Goal: Information Seeking & Learning: Learn about a topic

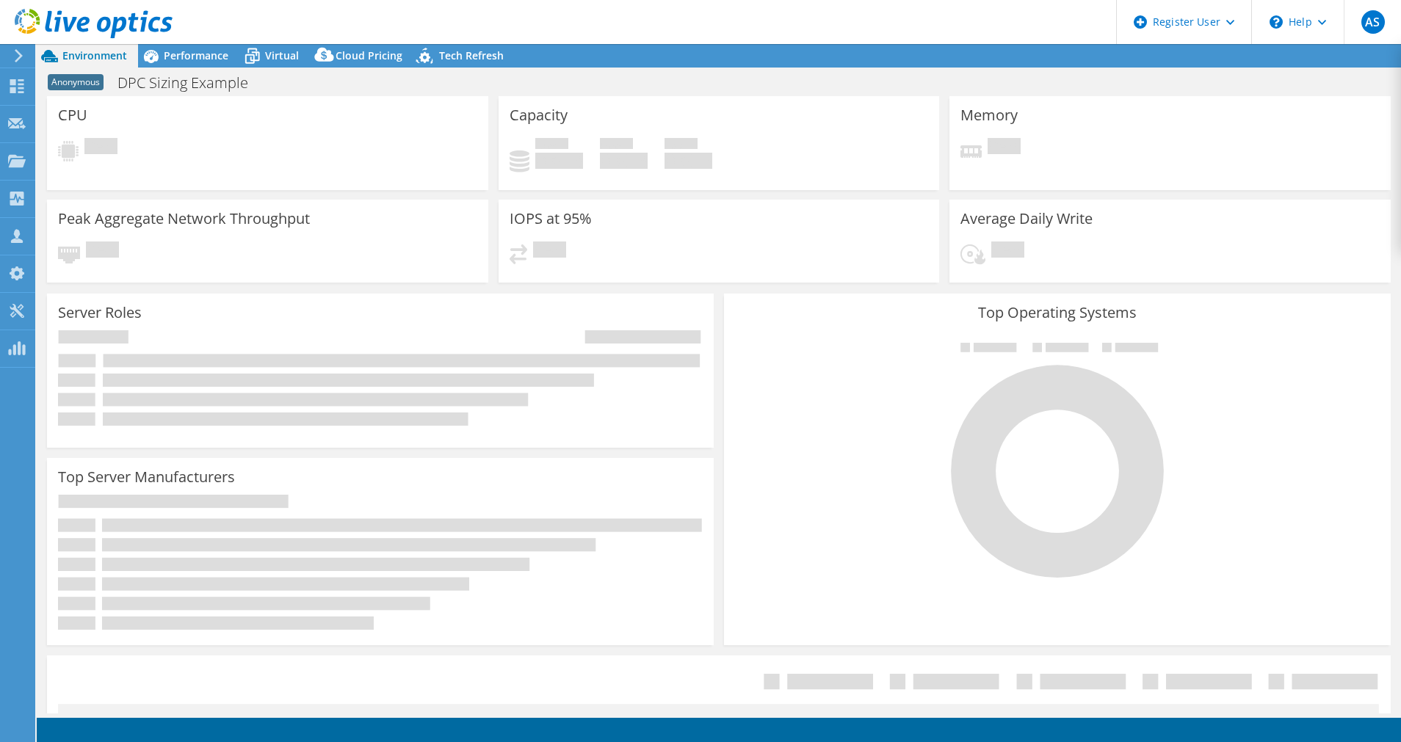
select select "USEast"
select select "USD"
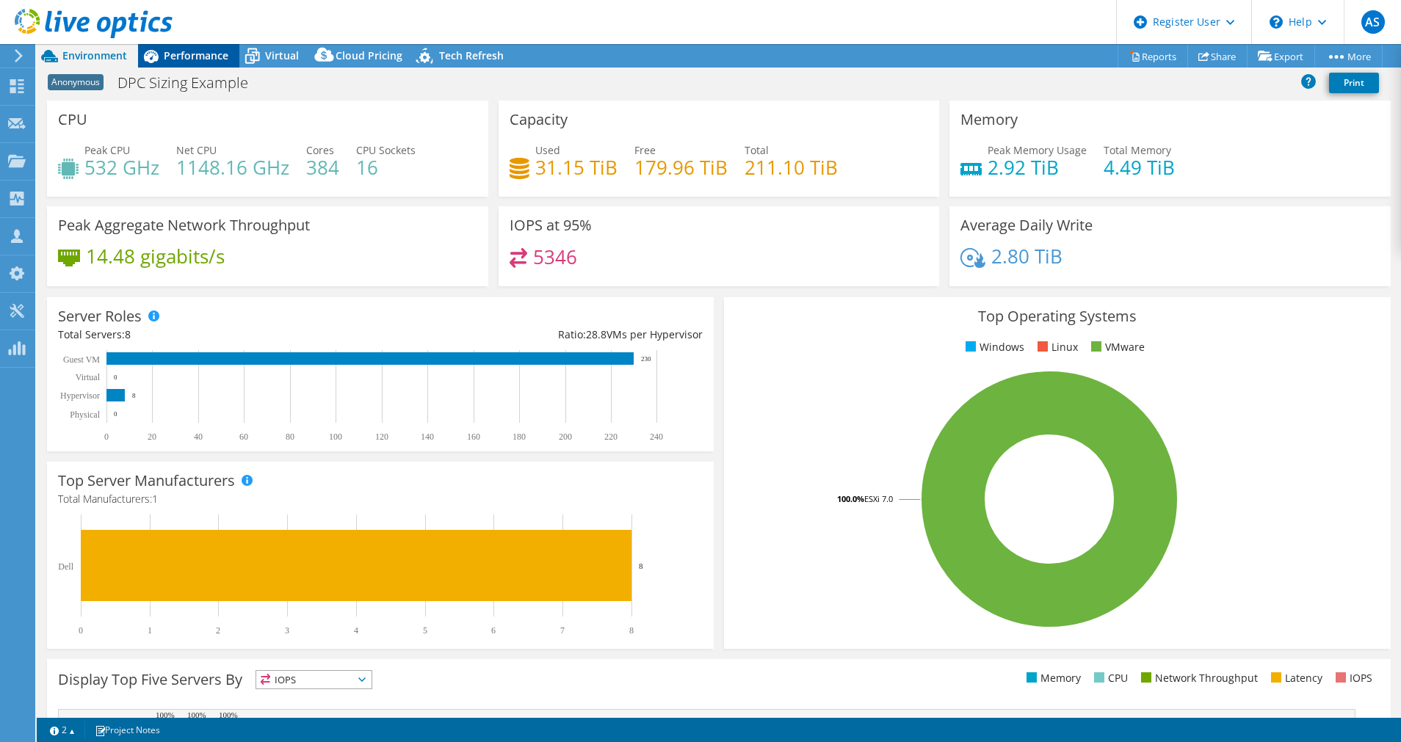
click at [211, 51] on span "Performance" at bounding box center [196, 55] width 65 height 14
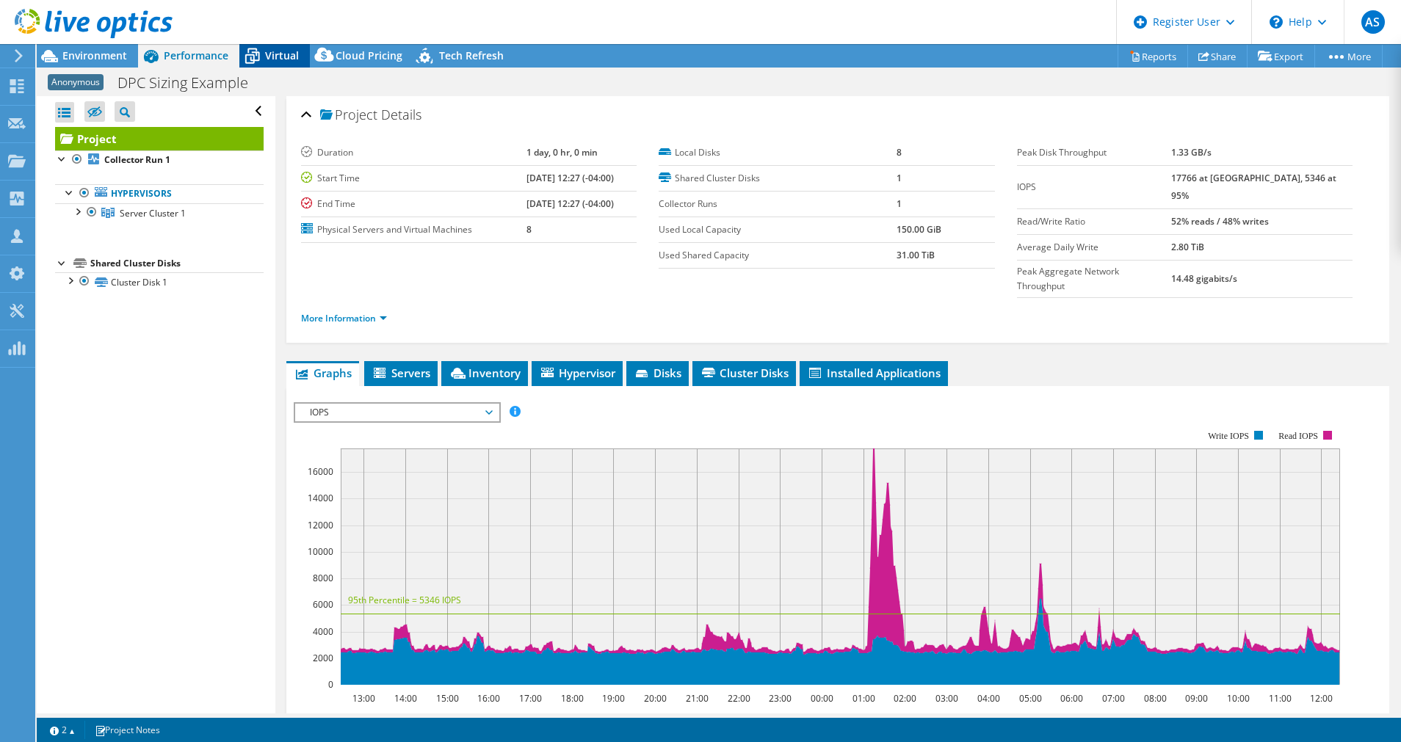
click at [297, 55] on span "Virtual" at bounding box center [282, 55] width 34 height 14
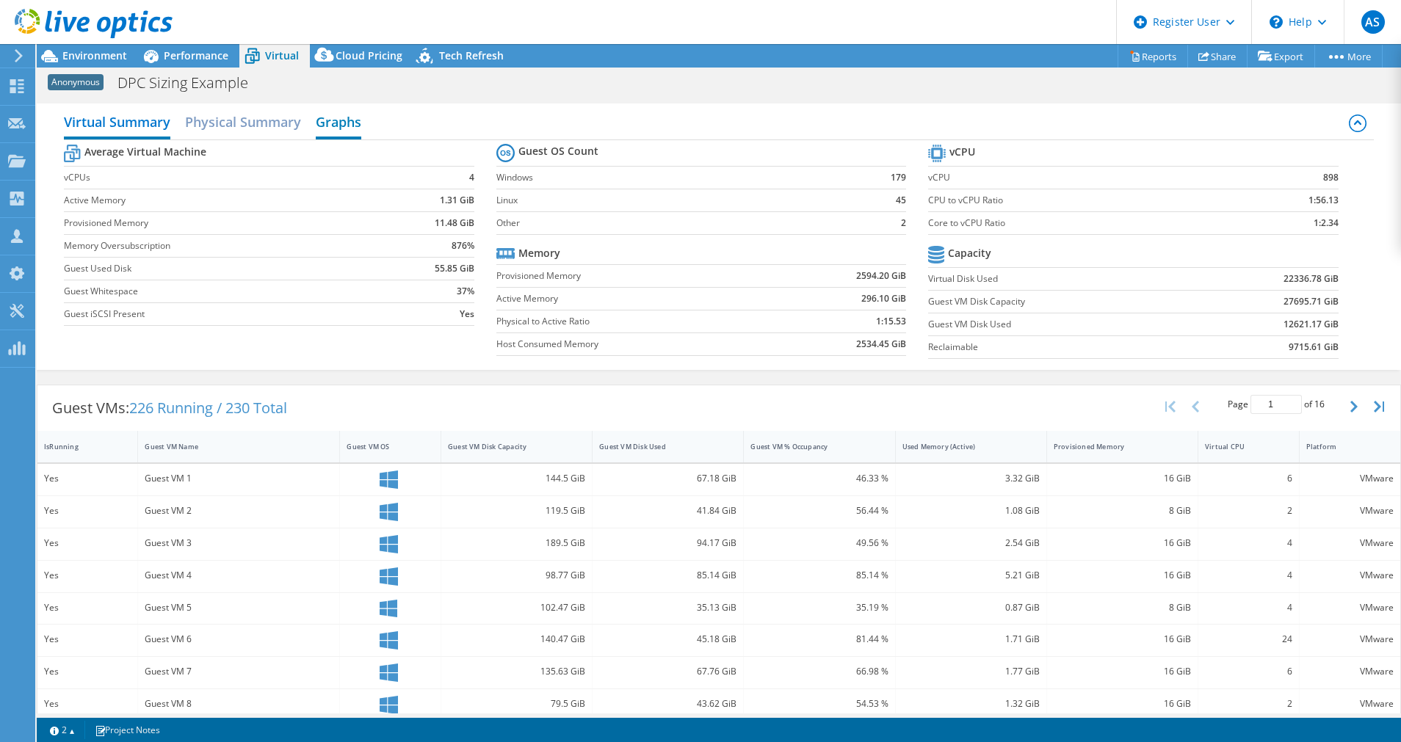
click at [347, 120] on h2 "Graphs" at bounding box center [339, 123] width 46 height 32
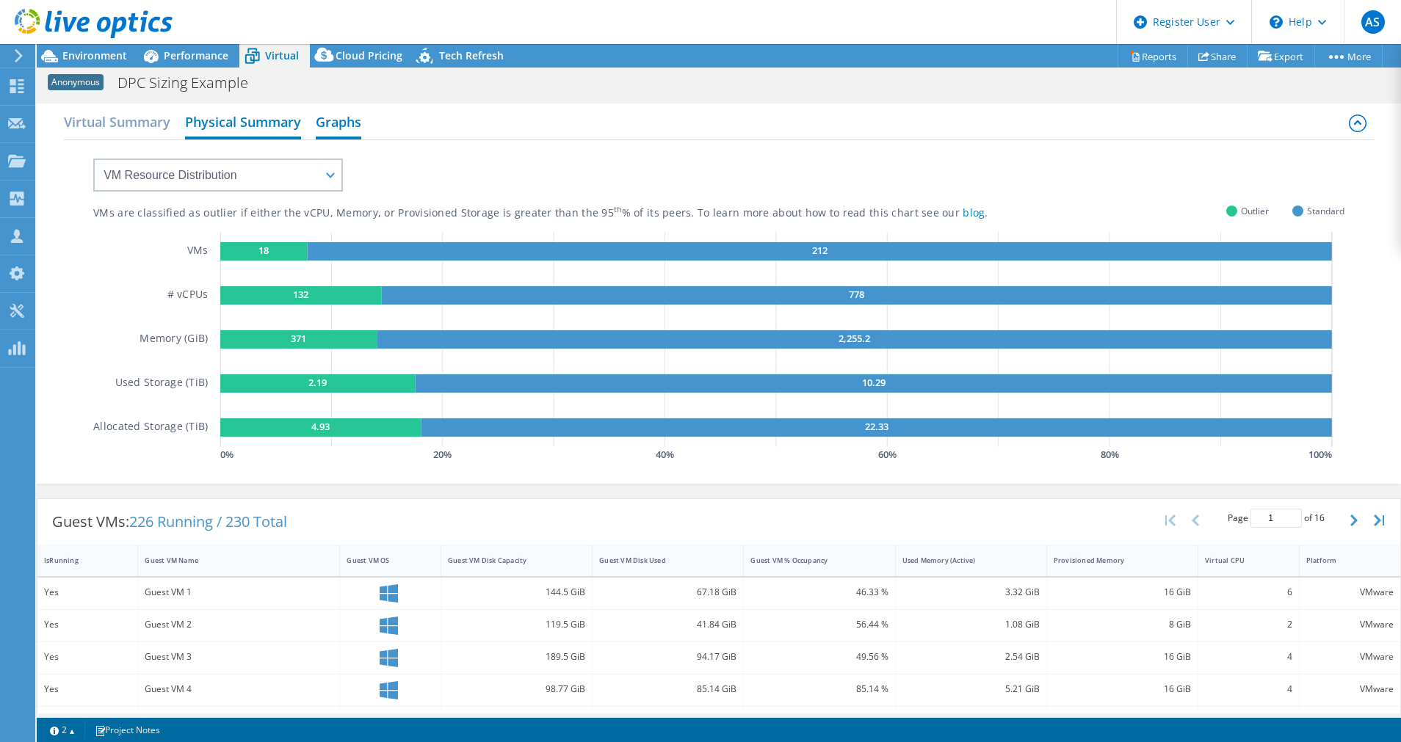
click at [247, 126] on h2 "Physical Summary" at bounding box center [243, 123] width 116 height 32
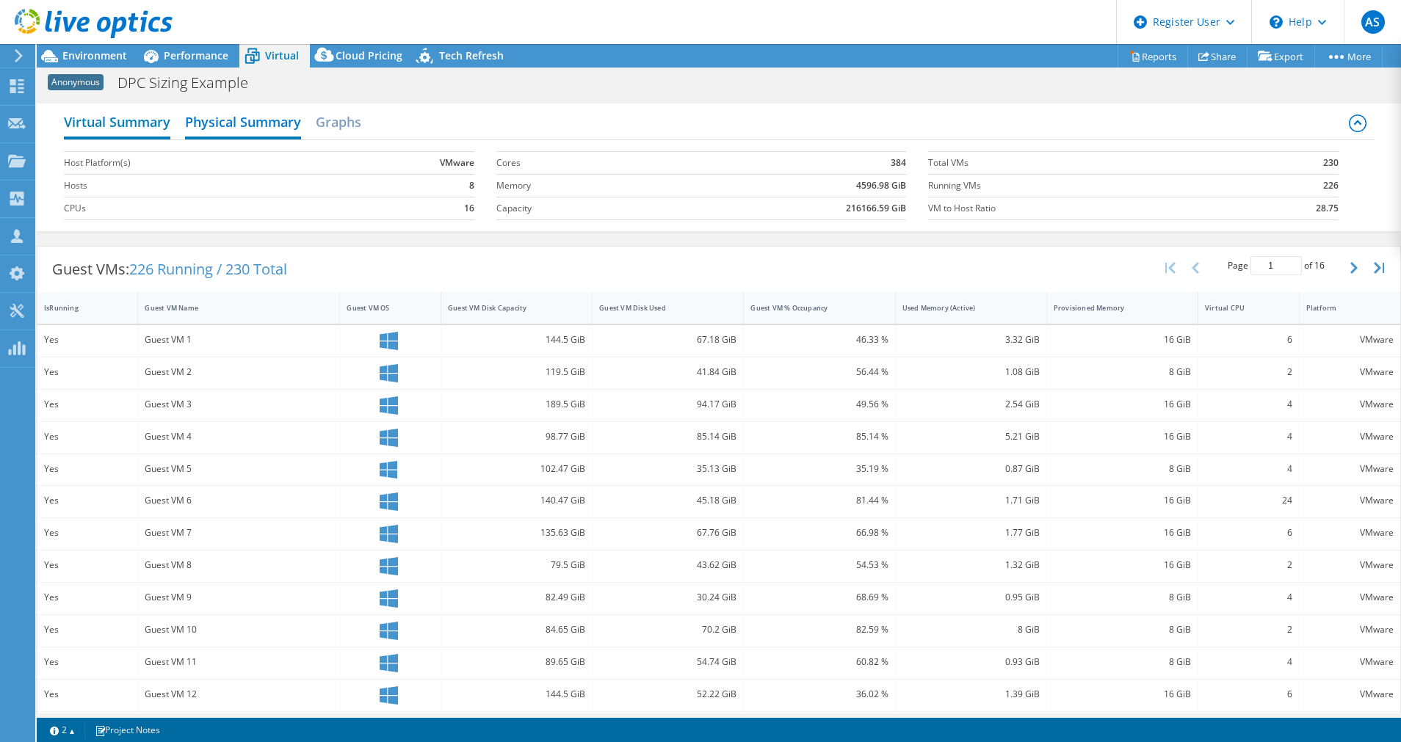
click at [137, 123] on h2 "Virtual Summary" at bounding box center [117, 123] width 106 height 32
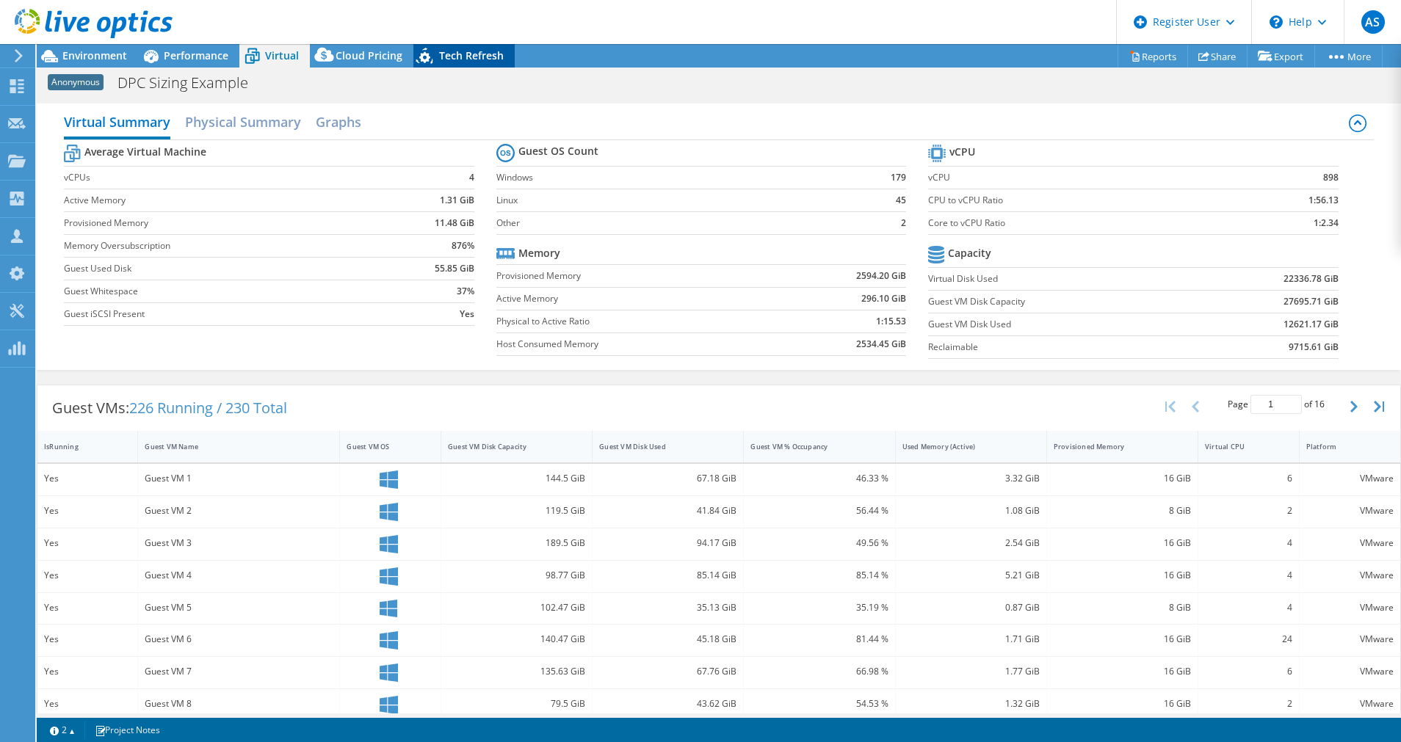
click at [465, 62] on span "Tech Refresh" at bounding box center [471, 55] width 65 height 14
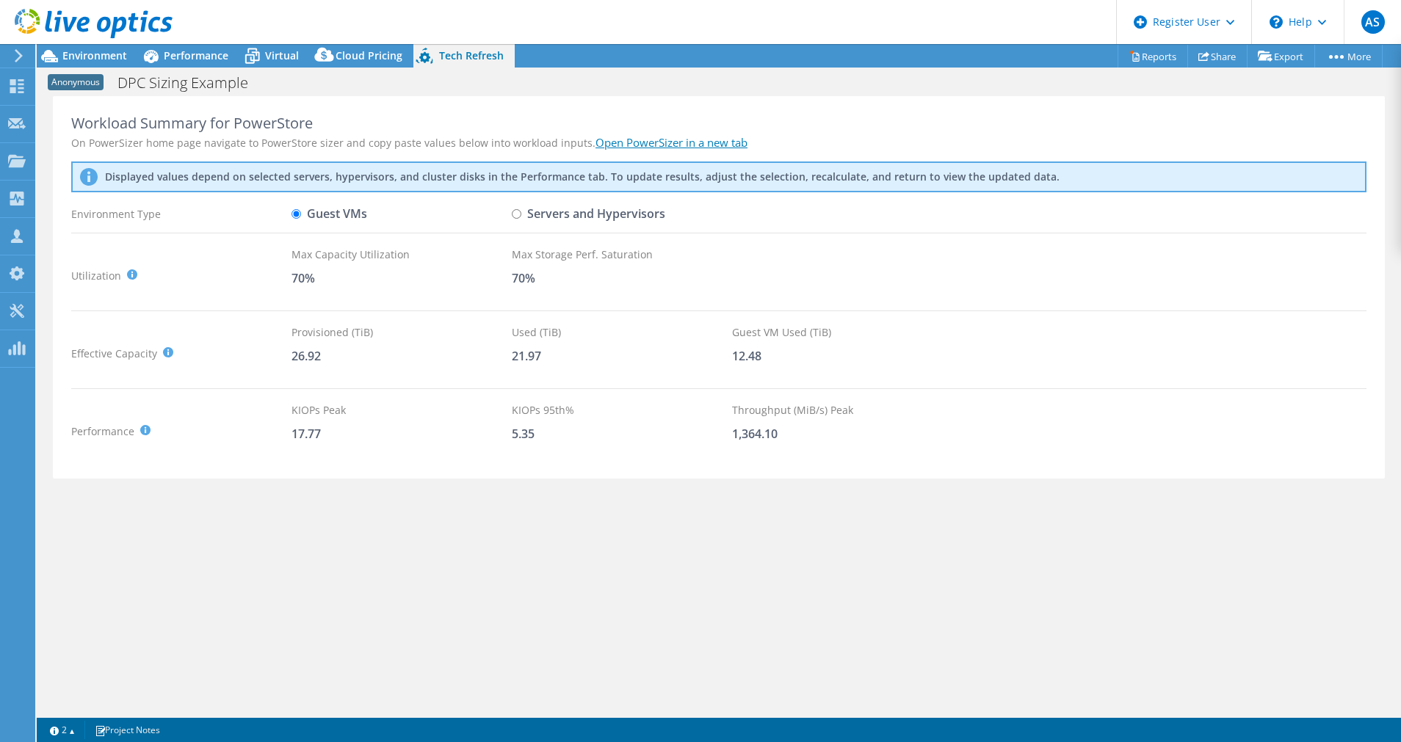
click at [513, 214] on input "Servers and Hypervisors" at bounding box center [517, 214] width 10 height 10
radio input "true"
click at [293, 216] on input "Guest VMs" at bounding box center [296, 214] width 10 height 10
radio input "true"
radio input "false"
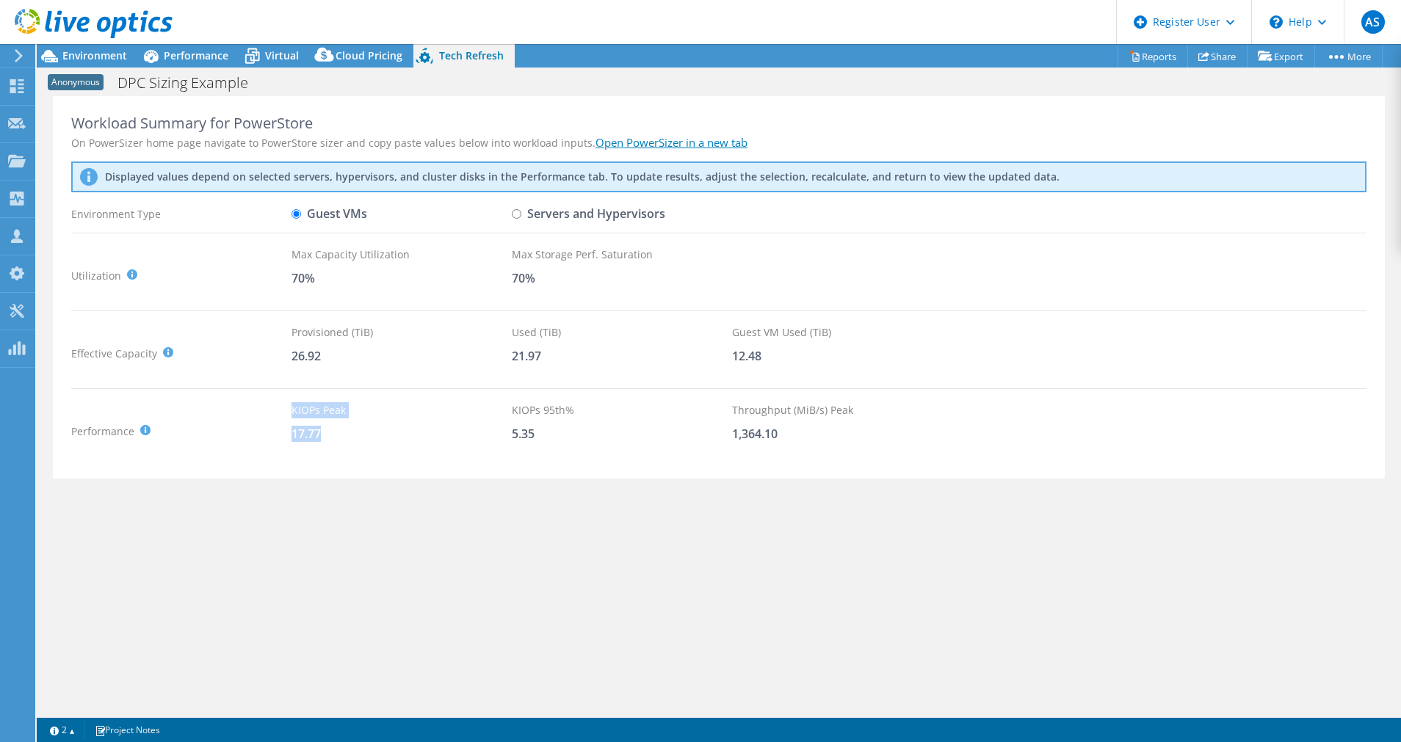
drag, startPoint x: 324, startPoint y: 429, endPoint x: 271, endPoint y: 425, distance: 53.0
click at [271, 425] on div "Performance KIOPS Peak : Sum of peak read/write IOPS, calculated at 95th percen…" at bounding box center [718, 431] width 1295 height 58
drag, startPoint x: 271, startPoint y: 425, endPoint x: 362, endPoint y: 456, distance: 96.1
click at [362, 456] on div "KIOPs Peak 17.77" at bounding box center [401, 431] width 220 height 58
click at [368, 415] on div "KIOPs Peak" at bounding box center [401, 410] width 220 height 16
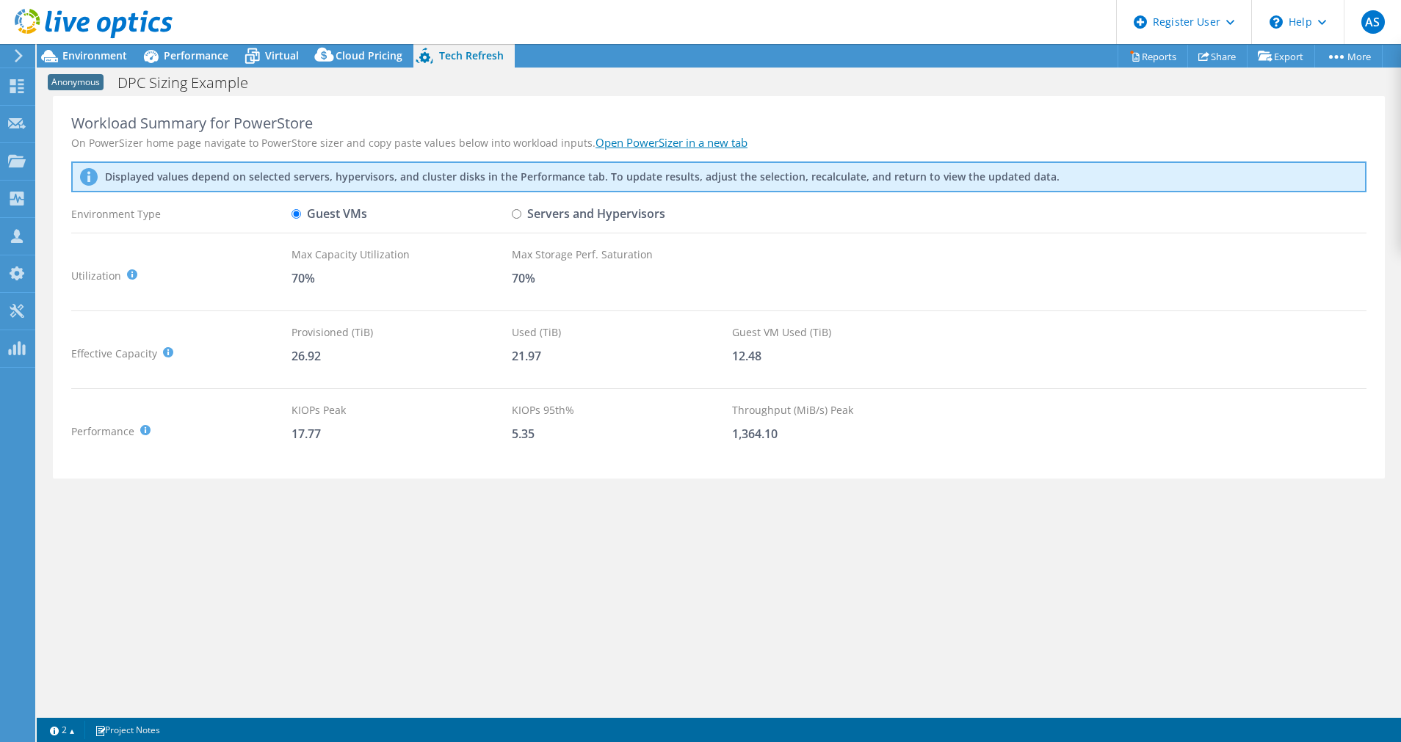
click at [447, 492] on div "Workload Summary for PowerStore On PowerSizer home page navigate to PowerStore …" at bounding box center [719, 404] width 1364 height 617
click at [99, 59] on span "Environment" at bounding box center [94, 55] width 65 height 14
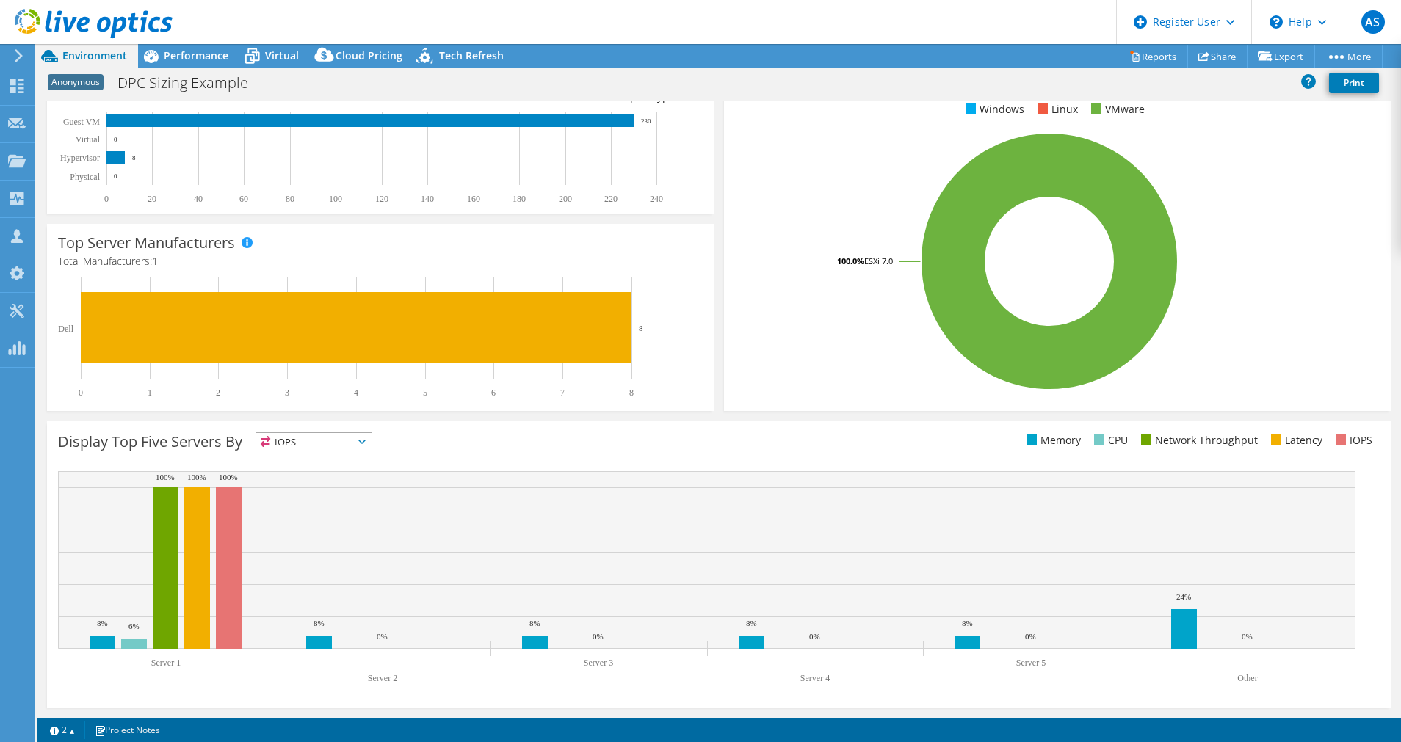
scroll to position [238, 0]
click at [355, 441] on span "IOPS" at bounding box center [313, 442] width 115 height 18
click at [772, 380] on rect at bounding box center [1049, 261] width 628 height 257
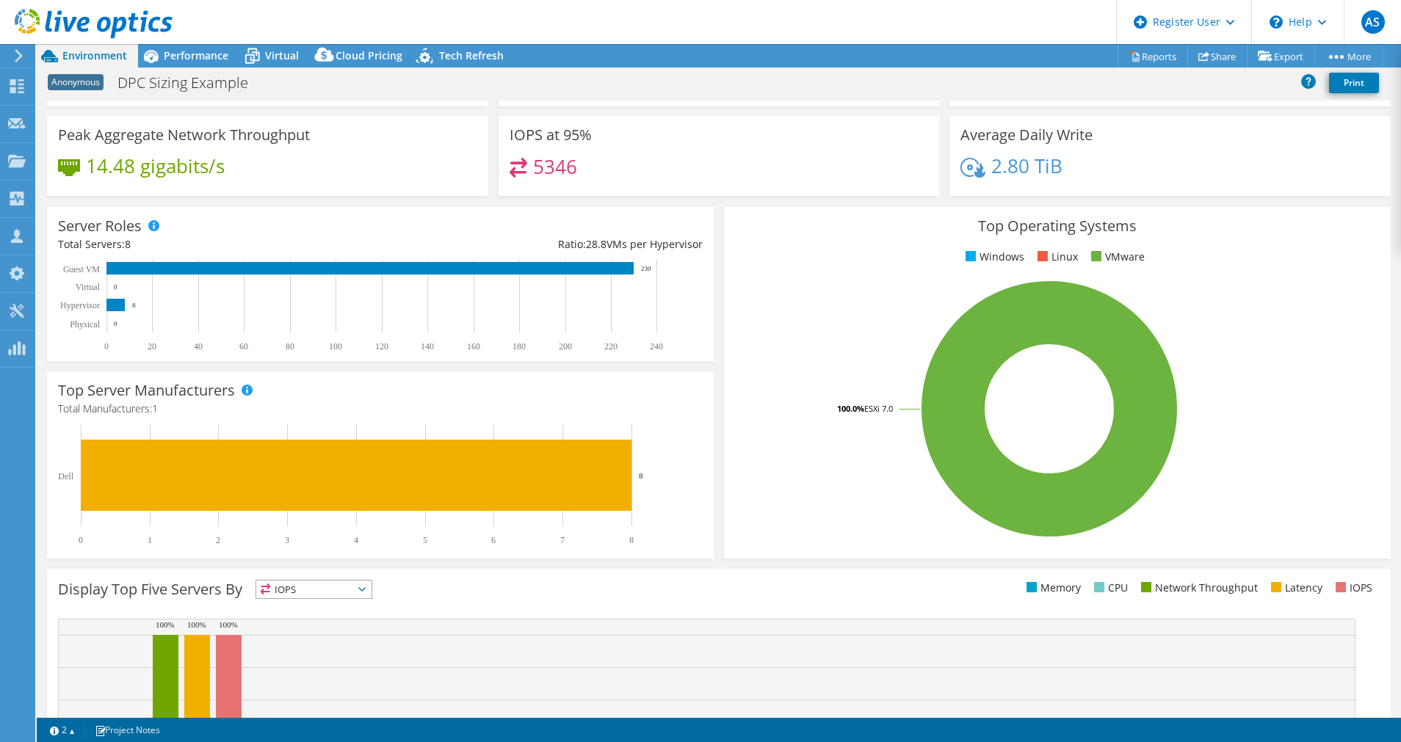
scroll to position [0, 0]
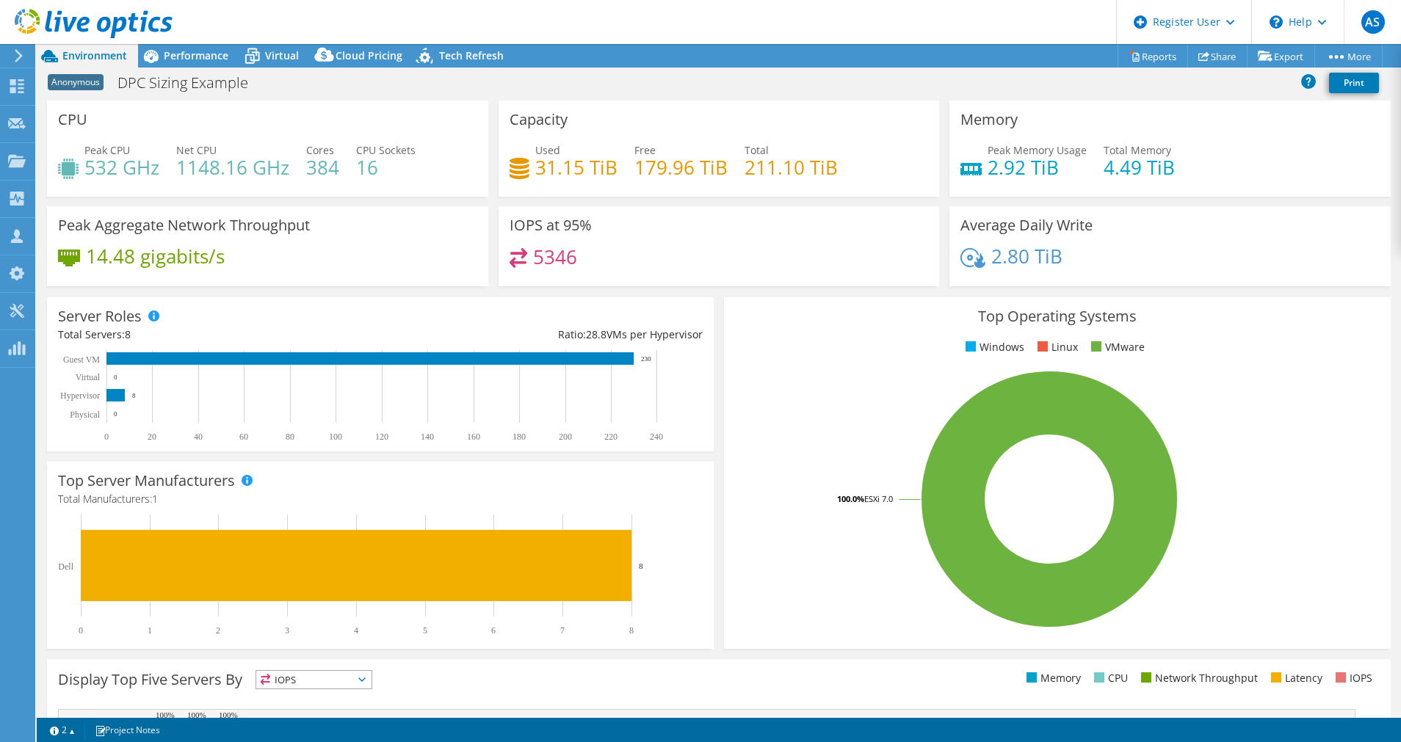
click at [479, 321] on div "Server Roles Physical Servers represent bare metal servers that were targets of…" at bounding box center [380, 374] width 667 height 154
click at [194, 57] on span "Performance" at bounding box center [196, 55] width 65 height 14
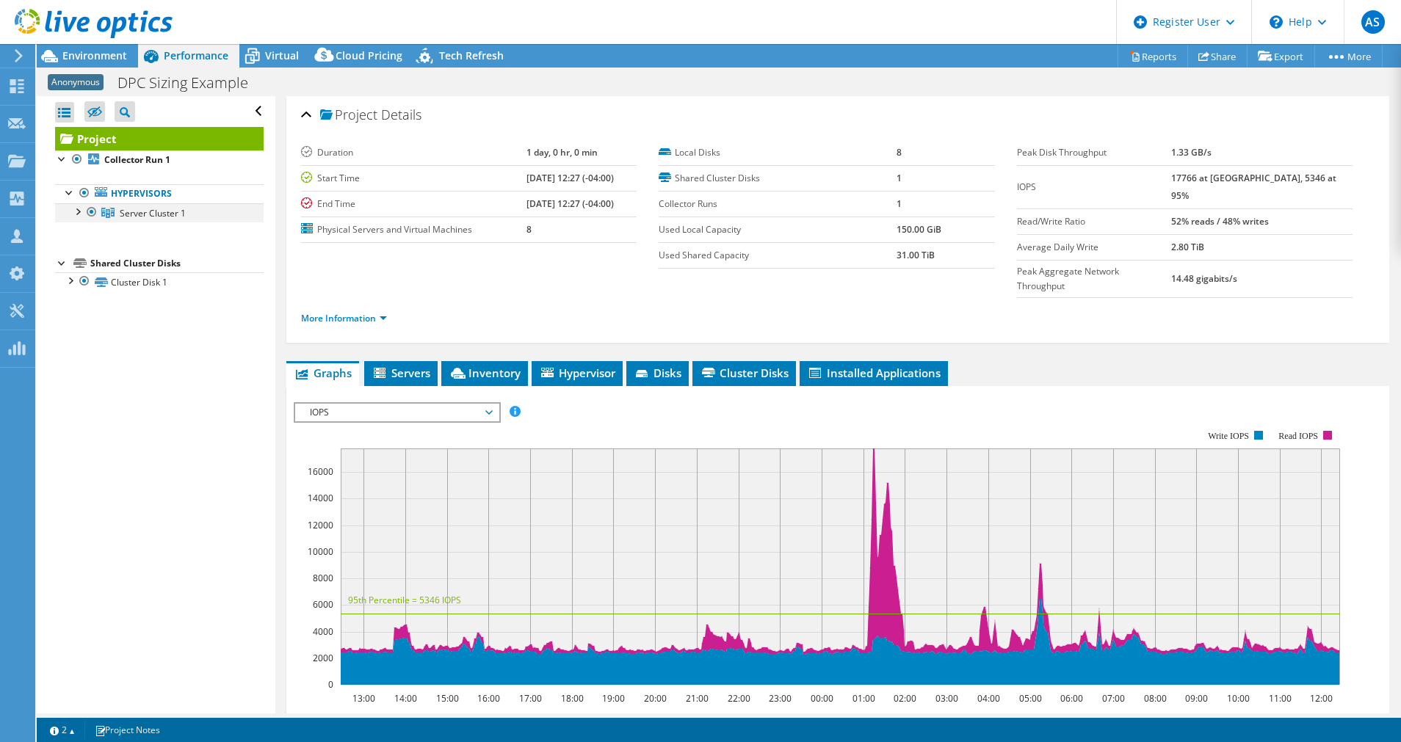
click at [80, 211] on div at bounding box center [77, 210] width 15 height 15
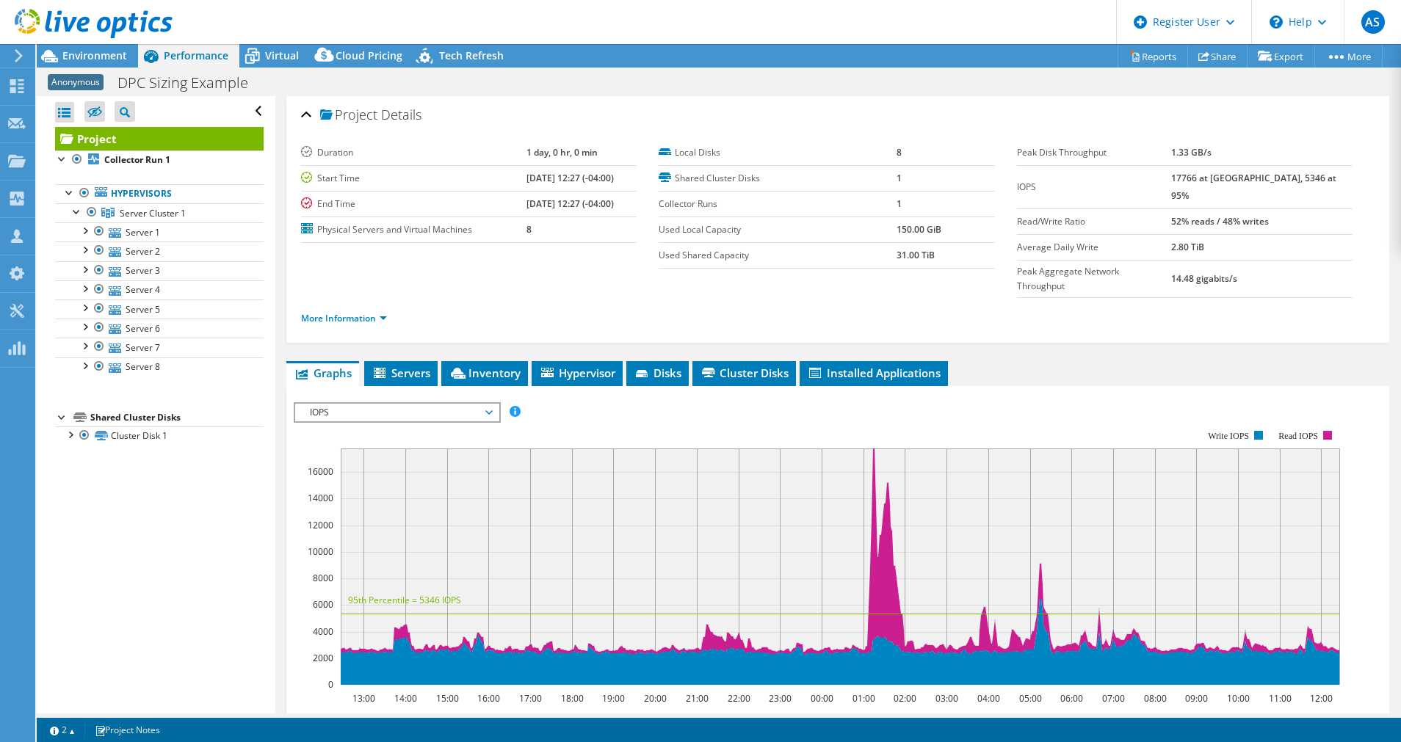
click at [485, 404] on span "IOPS" at bounding box center [396, 413] width 189 height 18
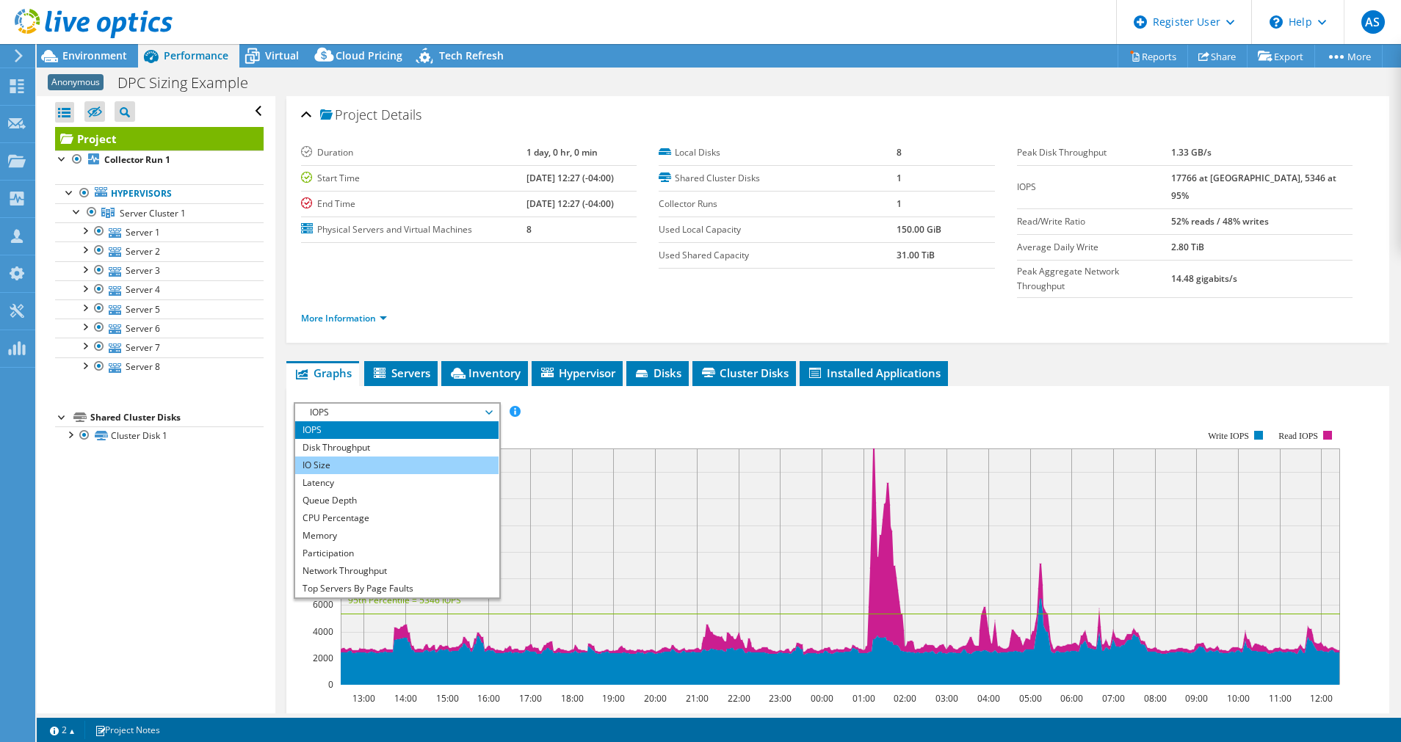
click at [382, 457] on li "IO Size" at bounding box center [396, 466] width 203 height 18
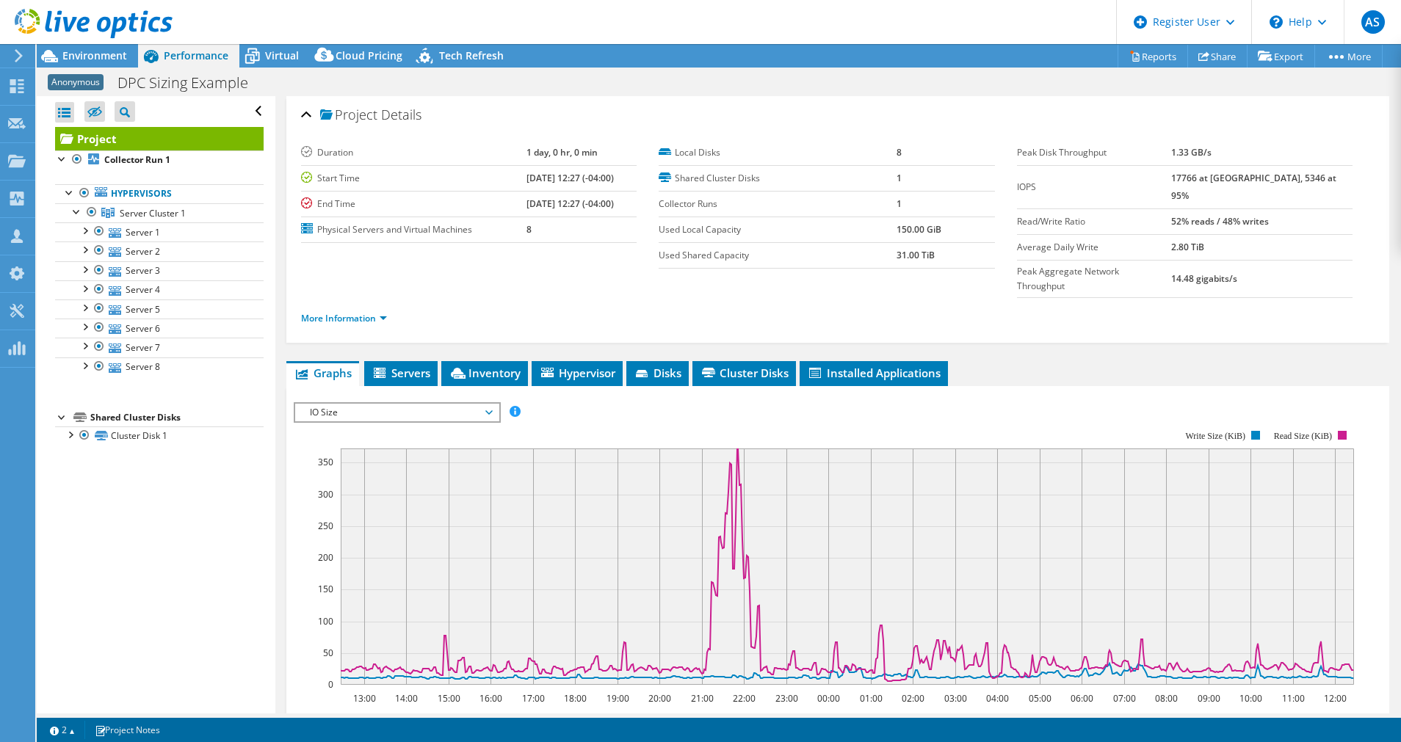
click at [489, 404] on span "IO Size" at bounding box center [396, 413] width 189 height 18
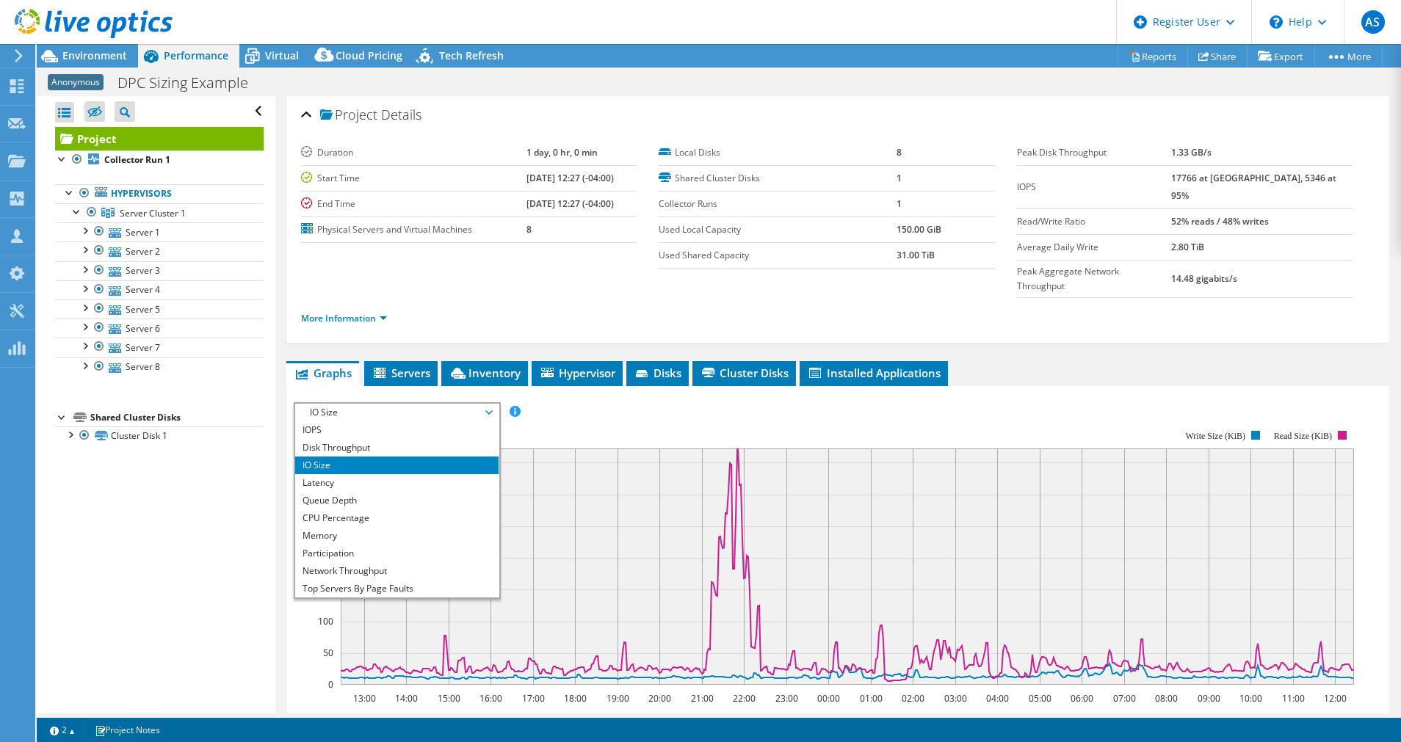
click at [632, 411] on rect at bounding box center [824, 558] width 1060 height 294
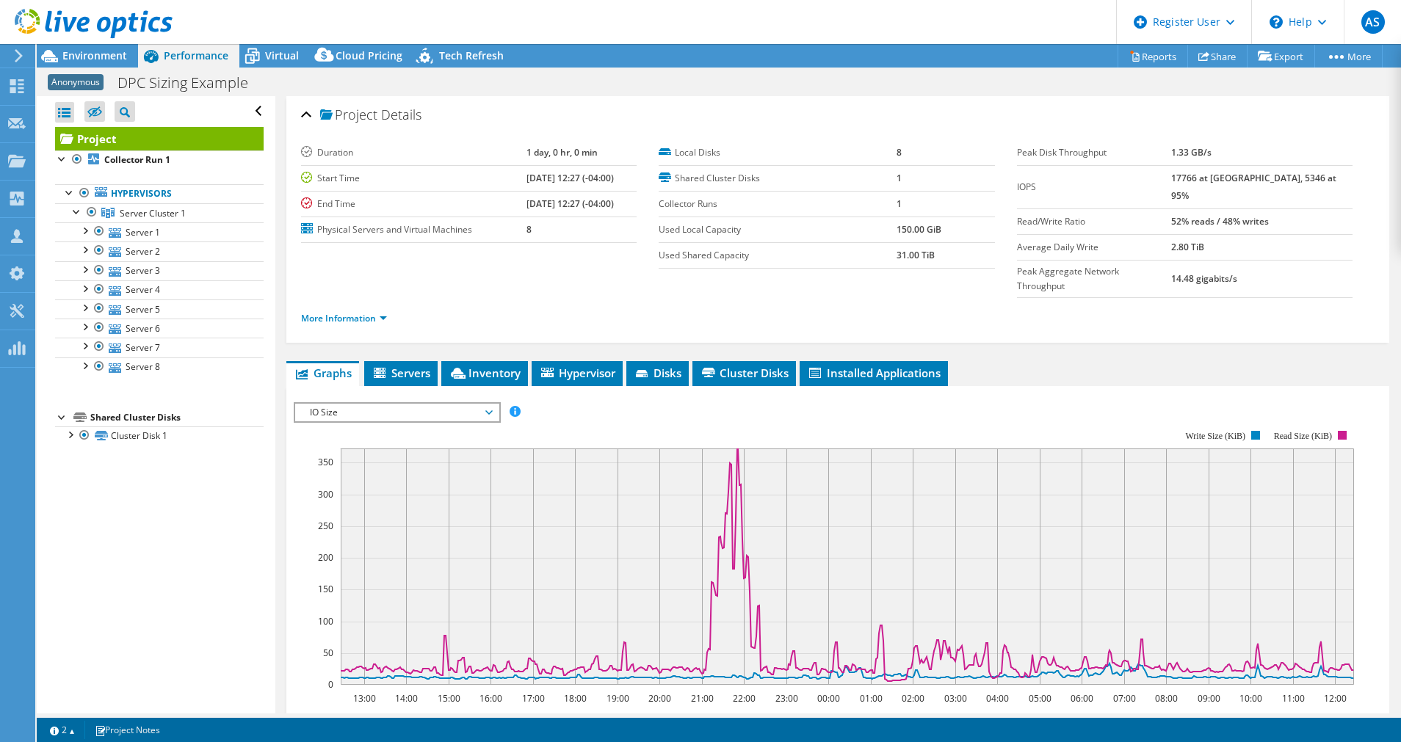
click at [483, 404] on span "IO Size" at bounding box center [396, 413] width 189 height 18
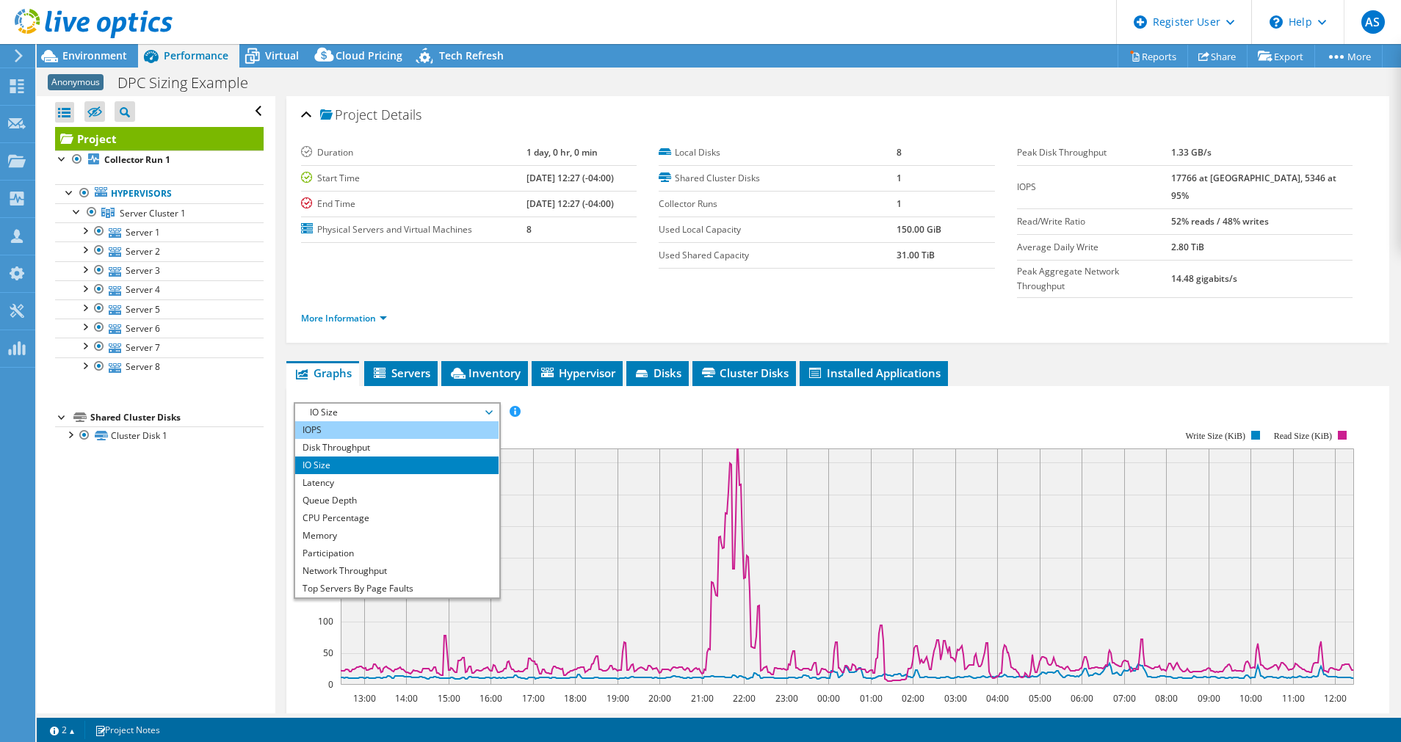
click at [361, 421] on li "IOPS" at bounding box center [396, 430] width 203 height 18
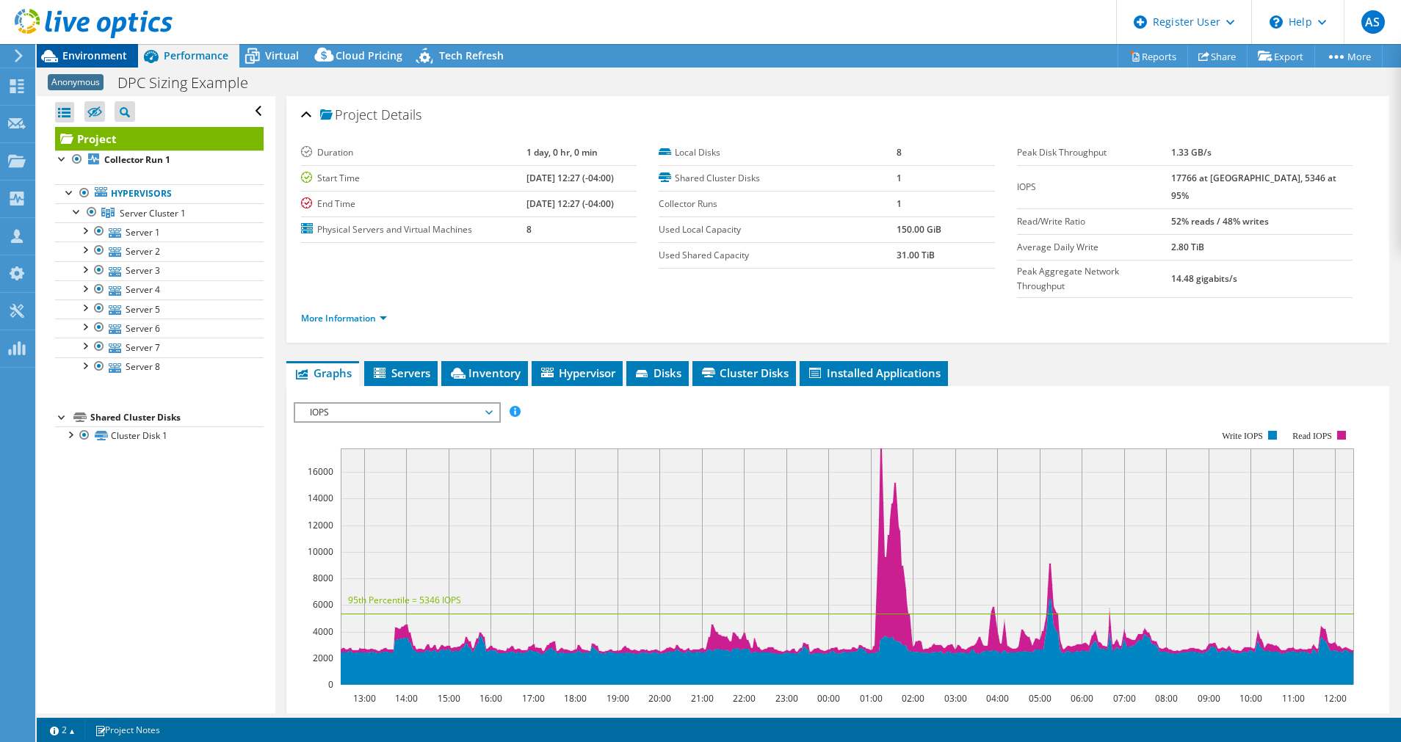
click at [101, 55] on span "Environment" at bounding box center [94, 55] width 65 height 14
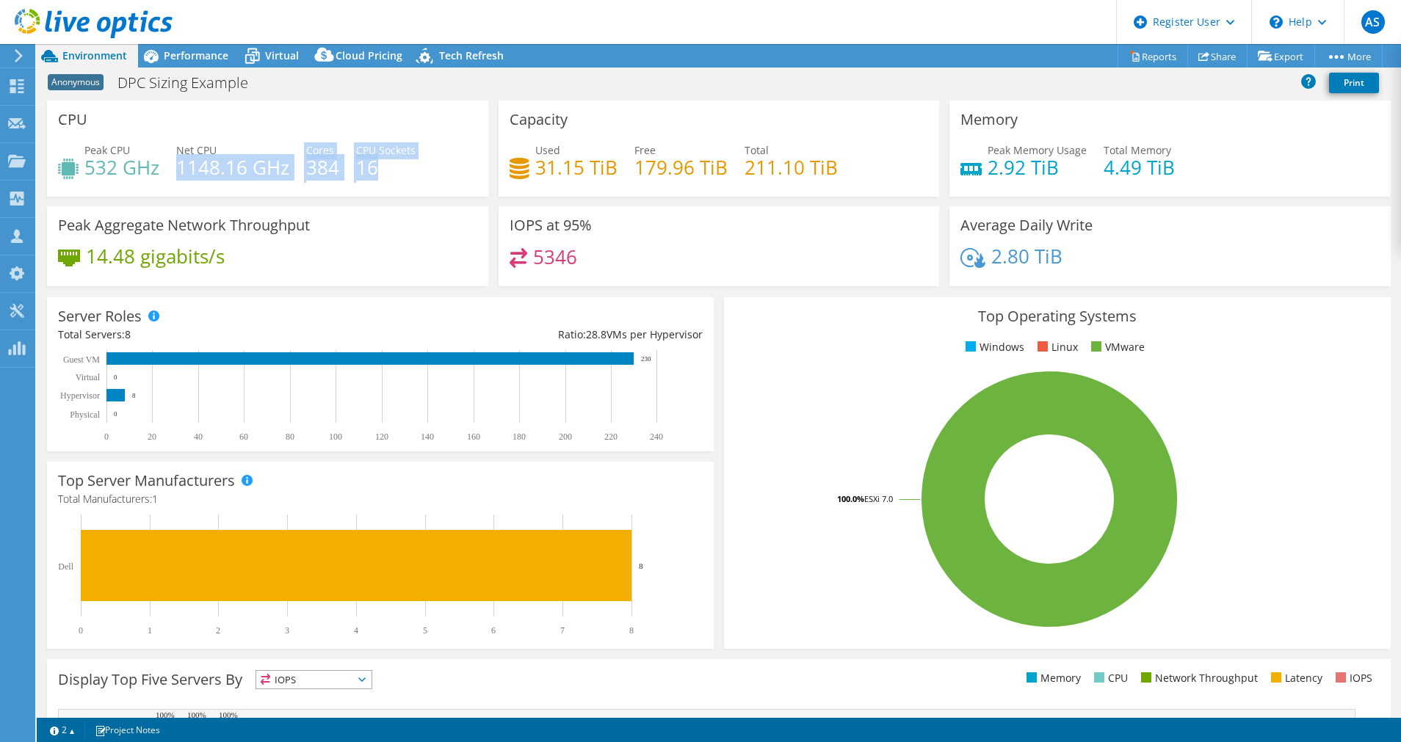
drag, startPoint x: 178, startPoint y: 164, endPoint x: 437, endPoint y: 157, distance: 259.2
click at [437, 157] on div "Peak CPU 532 GHz Net CPU 1148.16 GHz Cores 384 CPU Sockets 16" at bounding box center [267, 166] width 419 height 48
drag, startPoint x: 437, startPoint y: 157, endPoint x: 382, endPoint y: 175, distance: 57.1
click at [382, 175] on h4 "16" at bounding box center [385, 167] width 59 height 16
click at [570, 167] on h4 "31.15 TiB" at bounding box center [576, 167] width 82 height 16
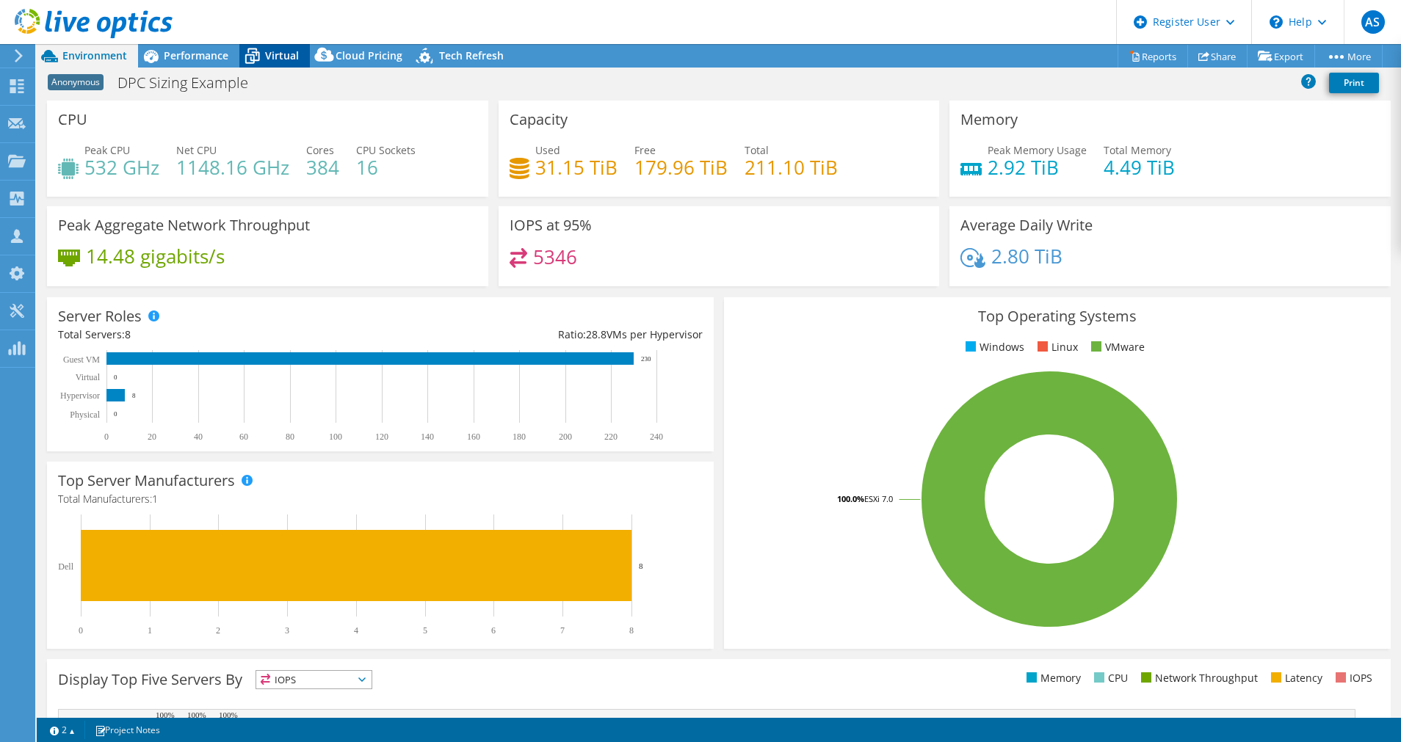
click at [267, 53] on span "Virtual" at bounding box center [282, 55] width 34 height 14
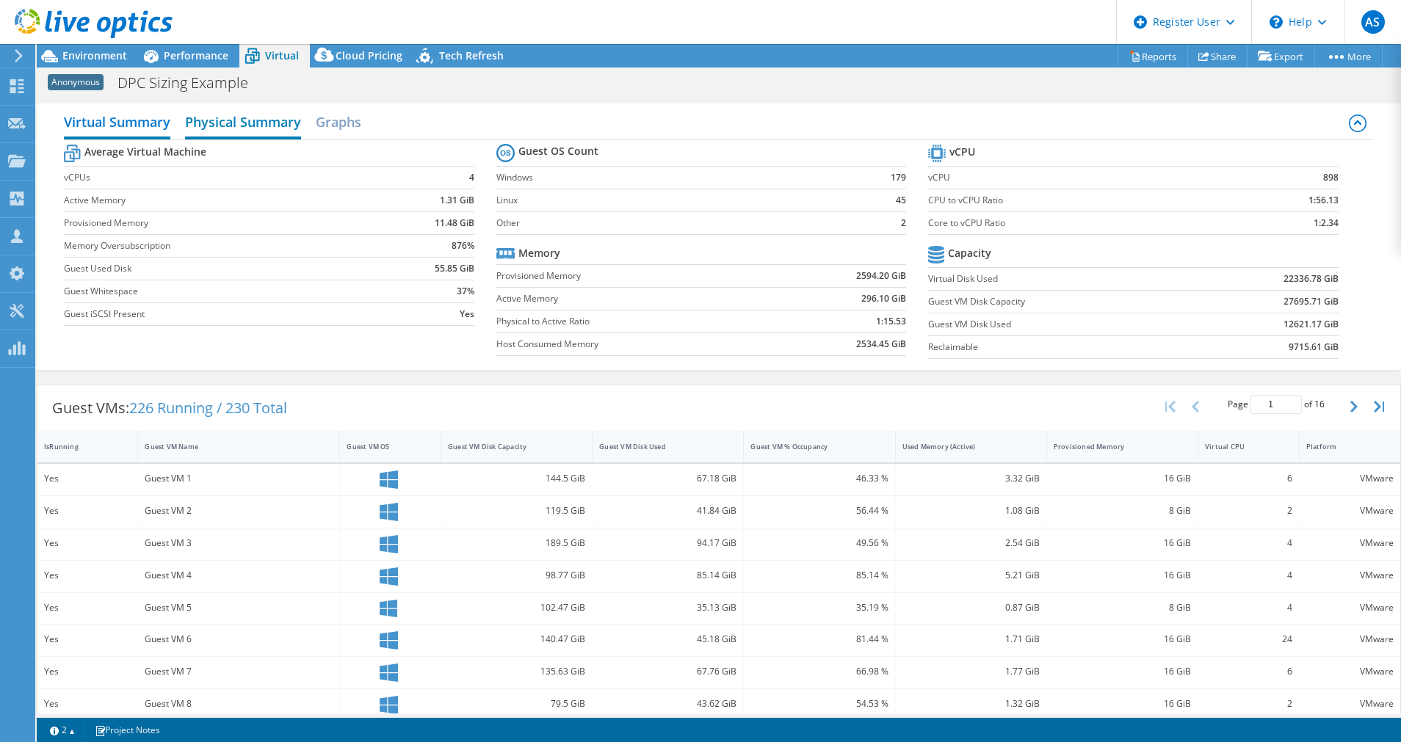
click at [285, 128] on h2 "Physical Summary" at bounding box center [243, 123] width 116 height 32
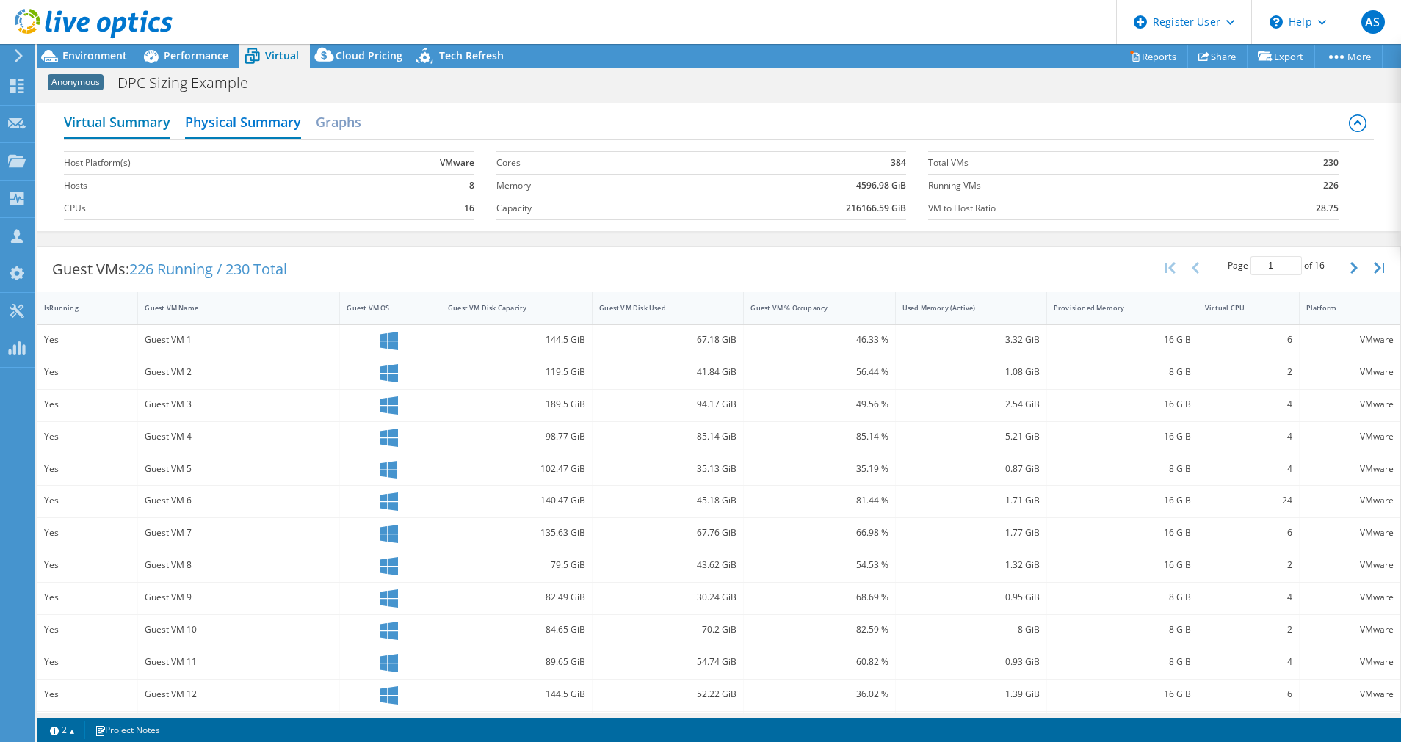
click at [115, 111] on h2 "Virtual Summary" at bounding box center [117, 123] width 106 height 32
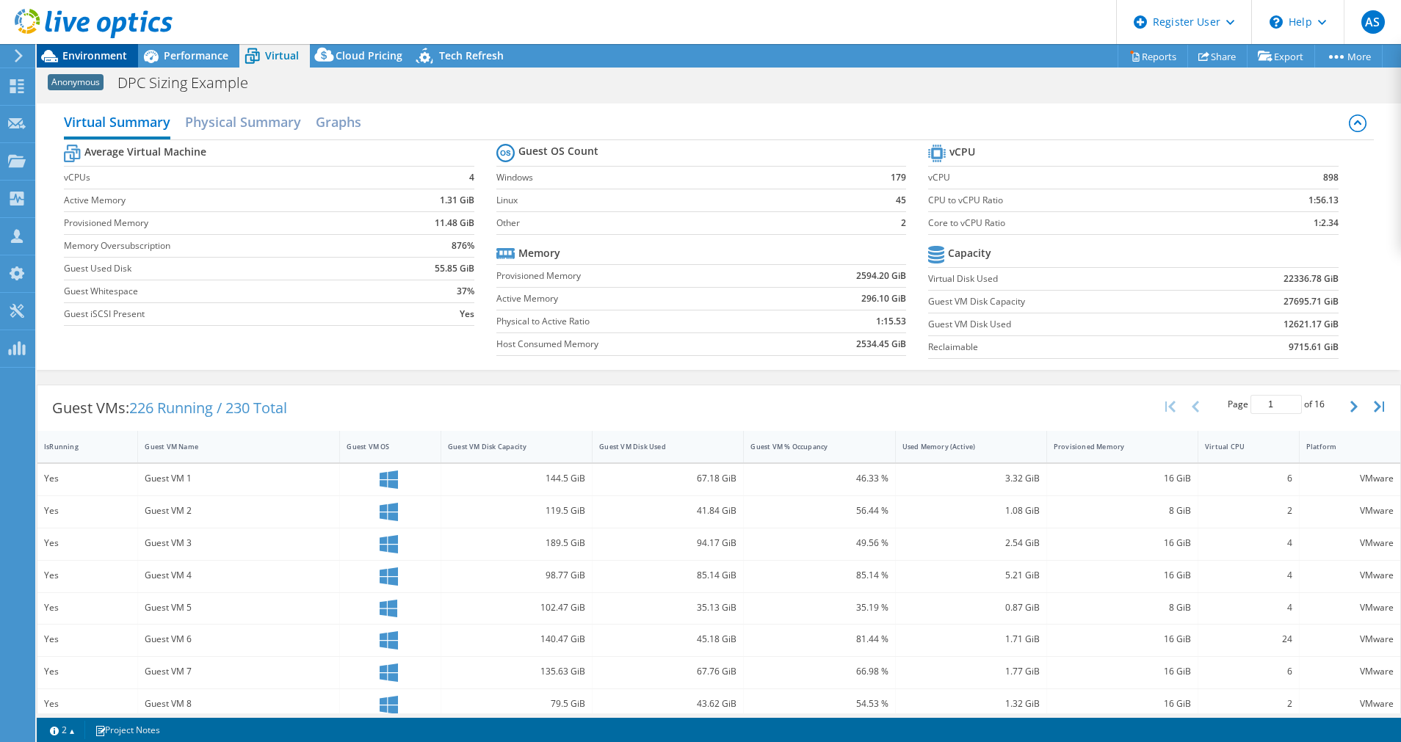
click at [73, 54] on span "Environment" at bounding box center [94, 55] width 65 height 14
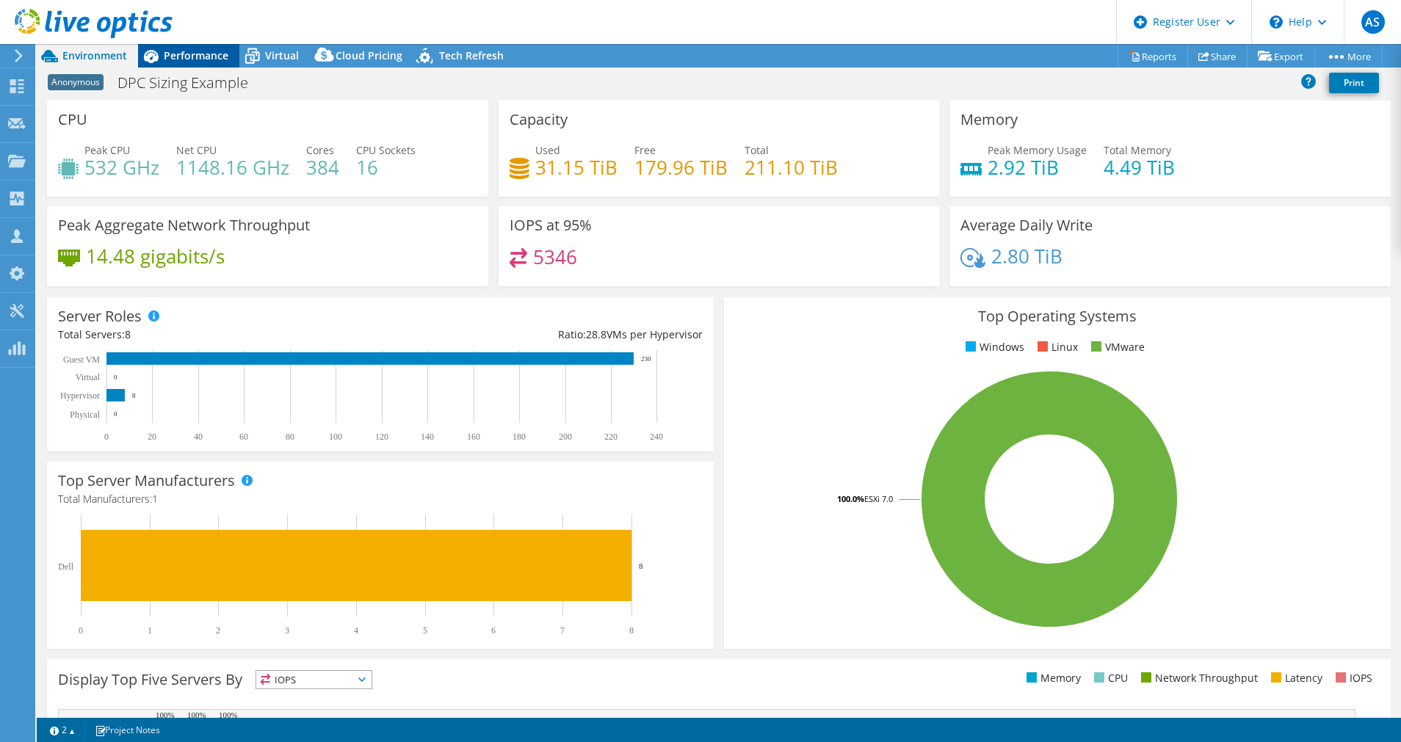
click at [195, 54] on span "Performance" at bounding box center [196, 55] width 65 height 14
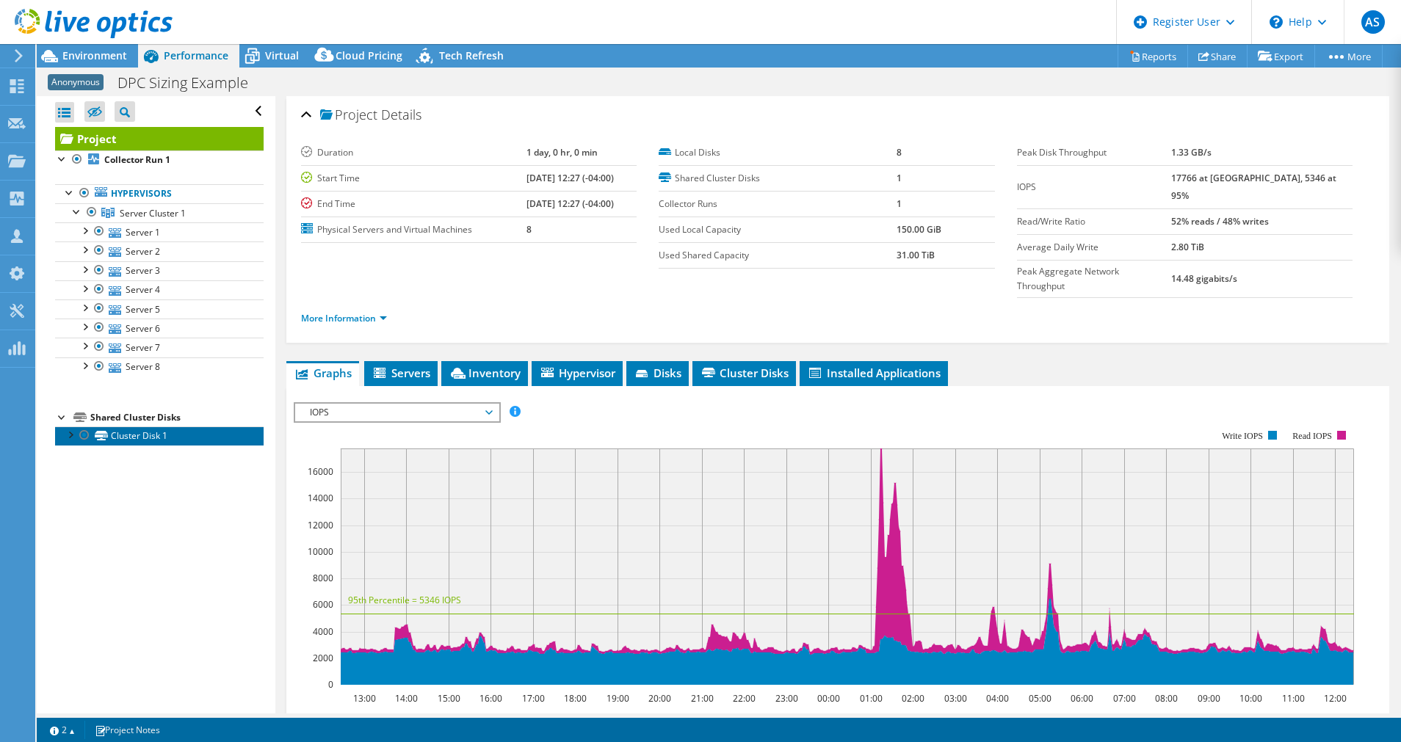
click at [69, 438] on link "Cluster Disk 1" at bounding box center [159, 435] width 208 height 19
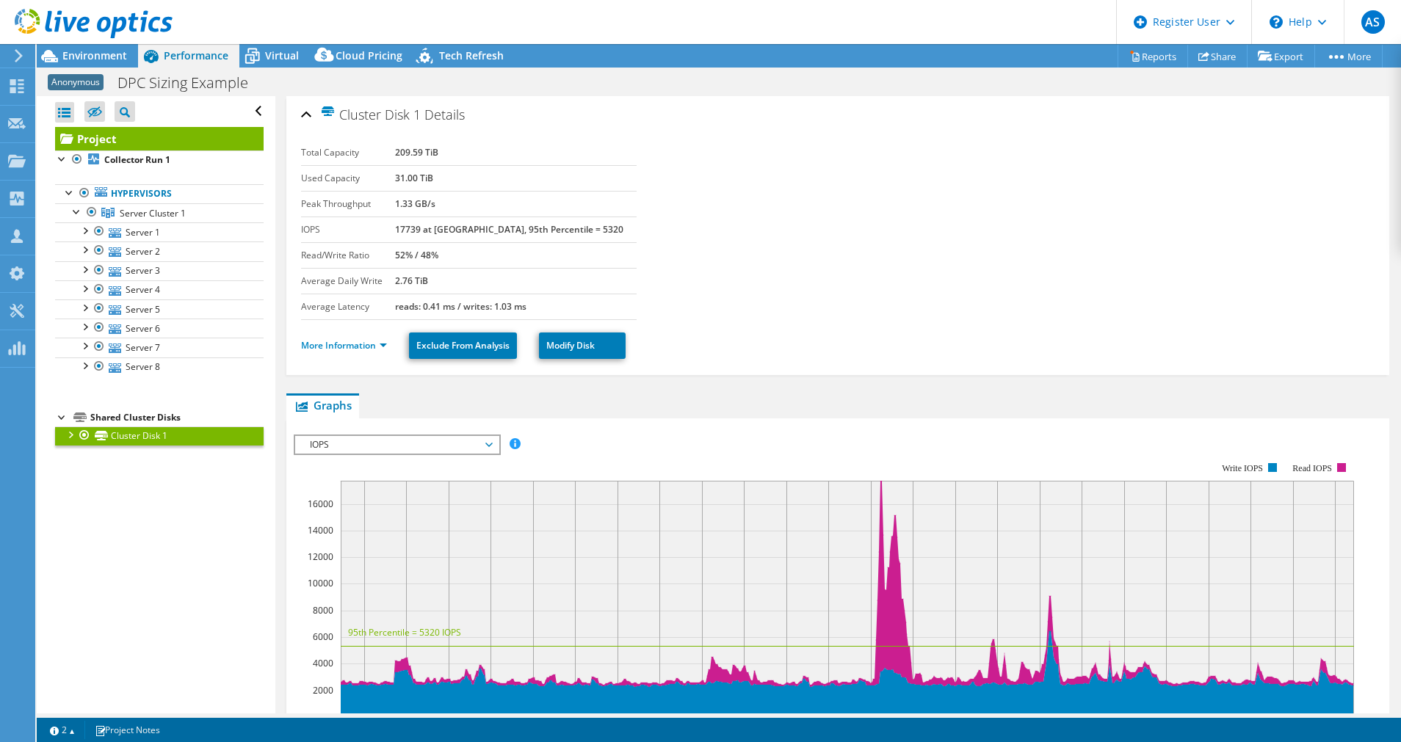
click at [143, 435] on link "Cluster Disk 1" at bounding box center [159, 435] width 208 height 19
click at [350, 339] on link "More Information" at bounding box center [344, 345] width 86 height 12
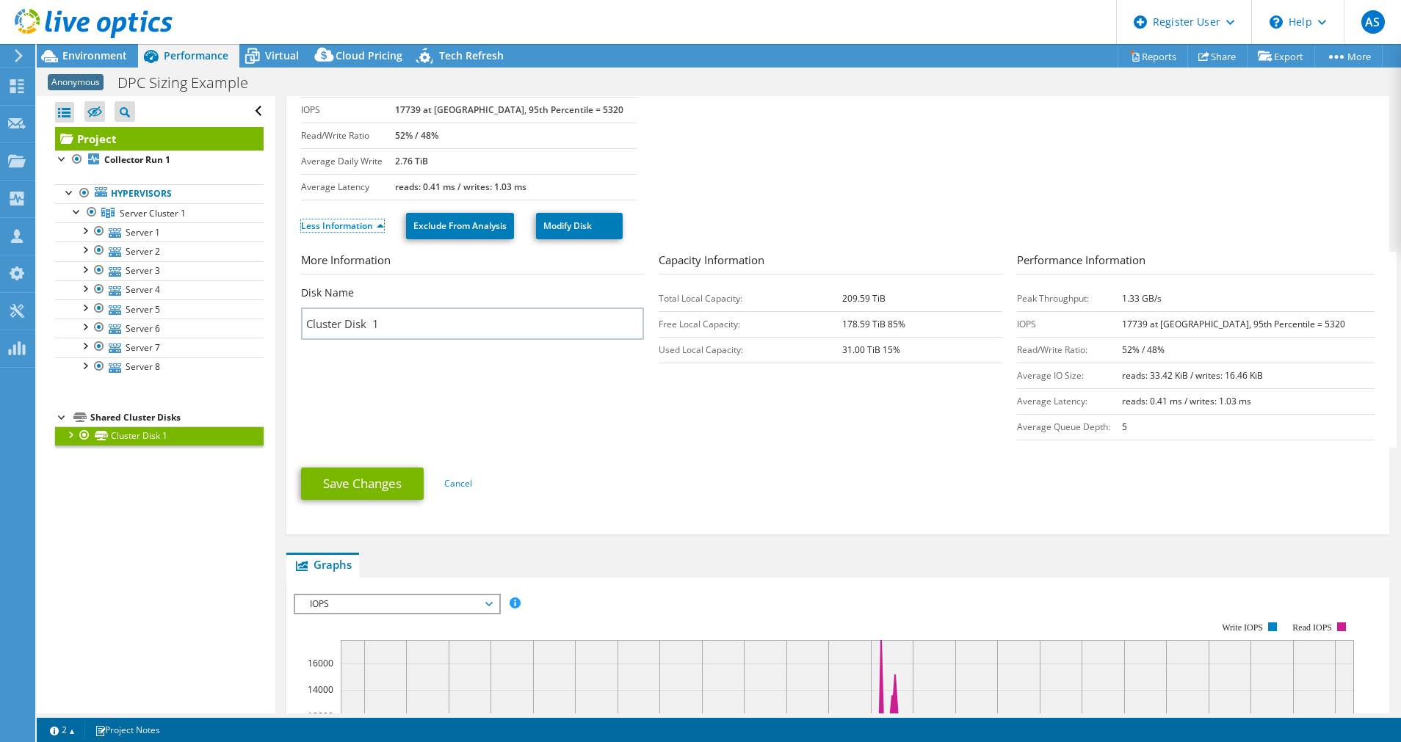
scroll to position [120, 0]
click at [545, 324] on input "Cluster Disk 1" at bounding box center [472, 324] width 343 height 32
click at [835, 402] on section "More Information Disk Name Cluster Disk 1 Capacity Information Total Local Capa…" at bounding box center [841, 350] width 1081 height 196
drag, startPoint x: 1137, startPoint y: 295, endPoint x: 1178, endPoint y: 296, distance: 41.1
drag, startPoint x: 1178, startPoint y: 296, endPoint x: 1244, endPoint y: 339, distance: 78.4
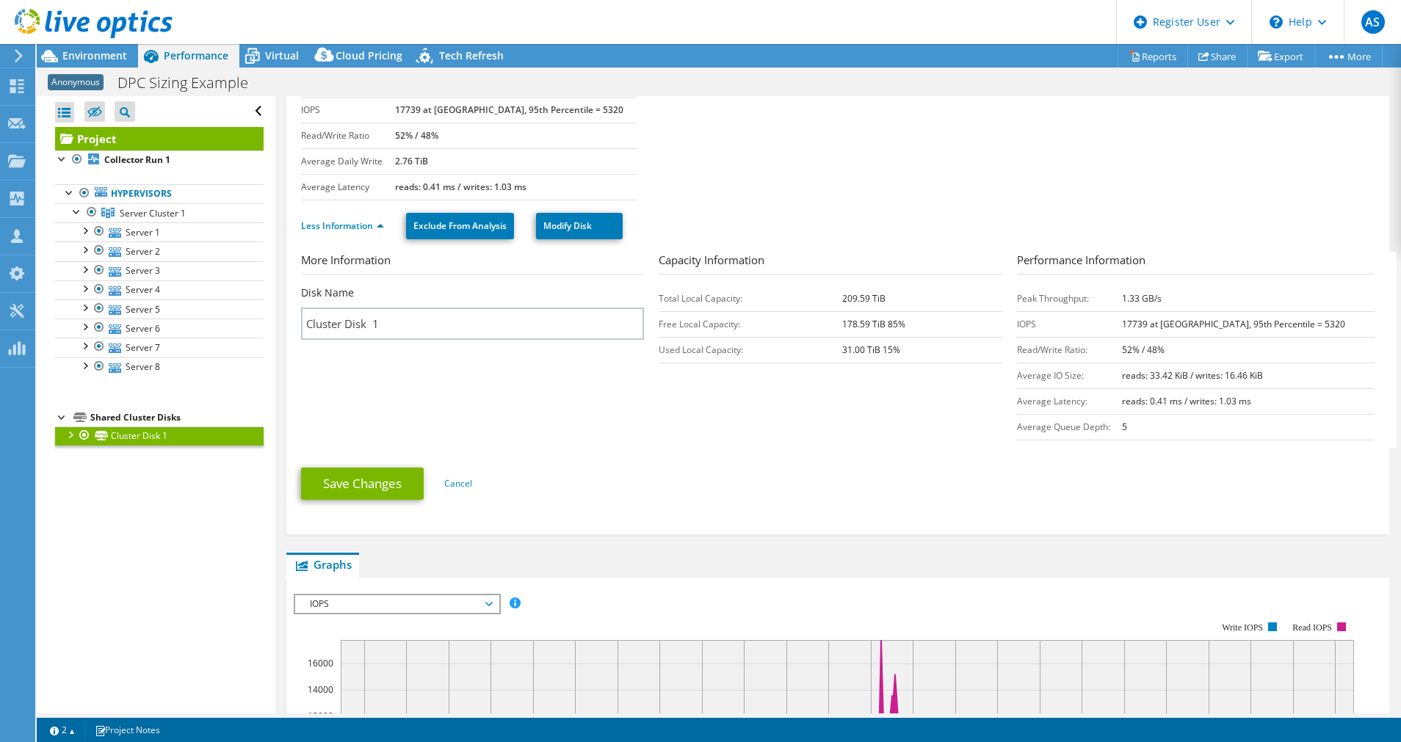
click at [1244, 339] on td "52% / 48%" at bounding box center [1248, 350] width 253 height 26
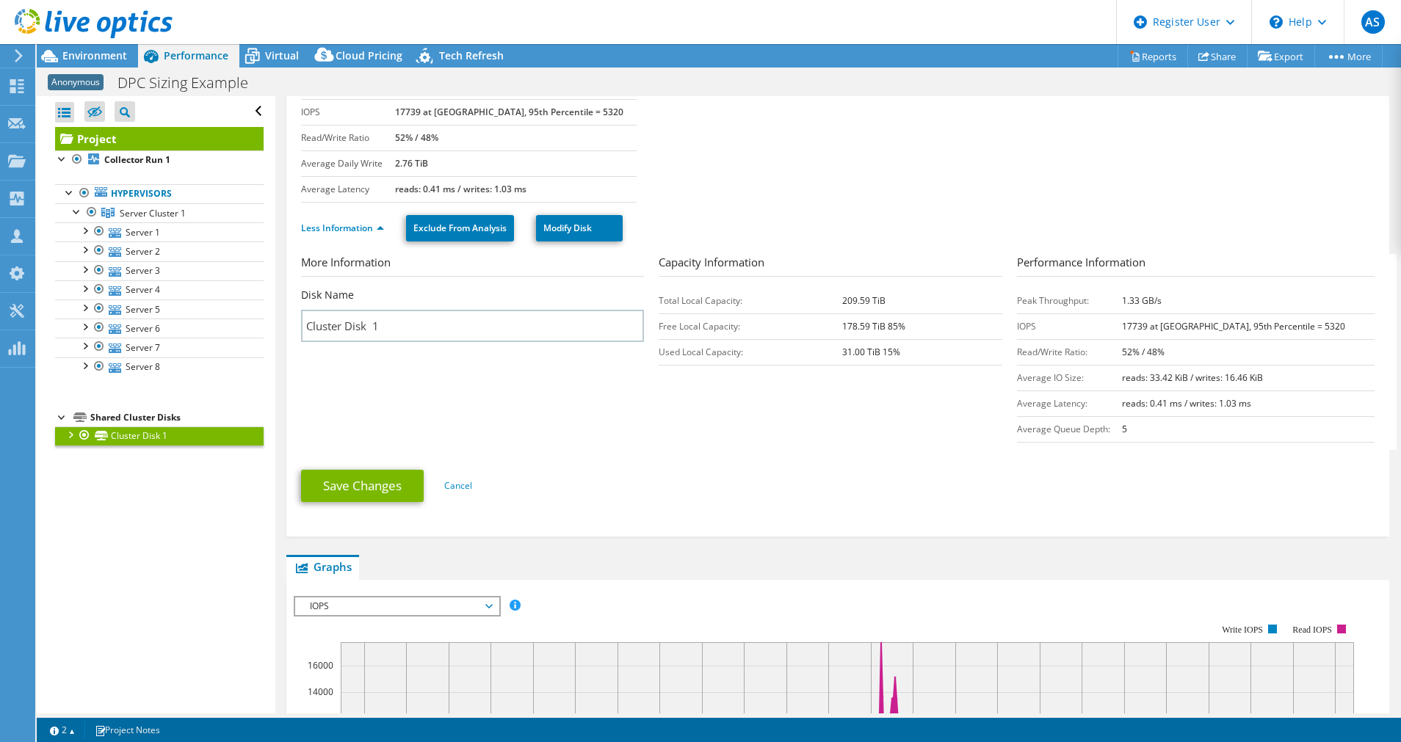
scroll to position [119, 0]
drag, startPoint x: 1157, startPoint y: 376, endPoint x: 1209, endPoint y: 393, distance: 55.0
drag, startPoint x: 1209, startPoint y: 393, endPoint x: 925, endPoint y: 421, distance: 285.4
click at [925, 421] on section "More Information Disk Name Cluster Disk 1 Capacity Information Total Local Capa…" at bounding box center [841, 351] width 1081 height 196
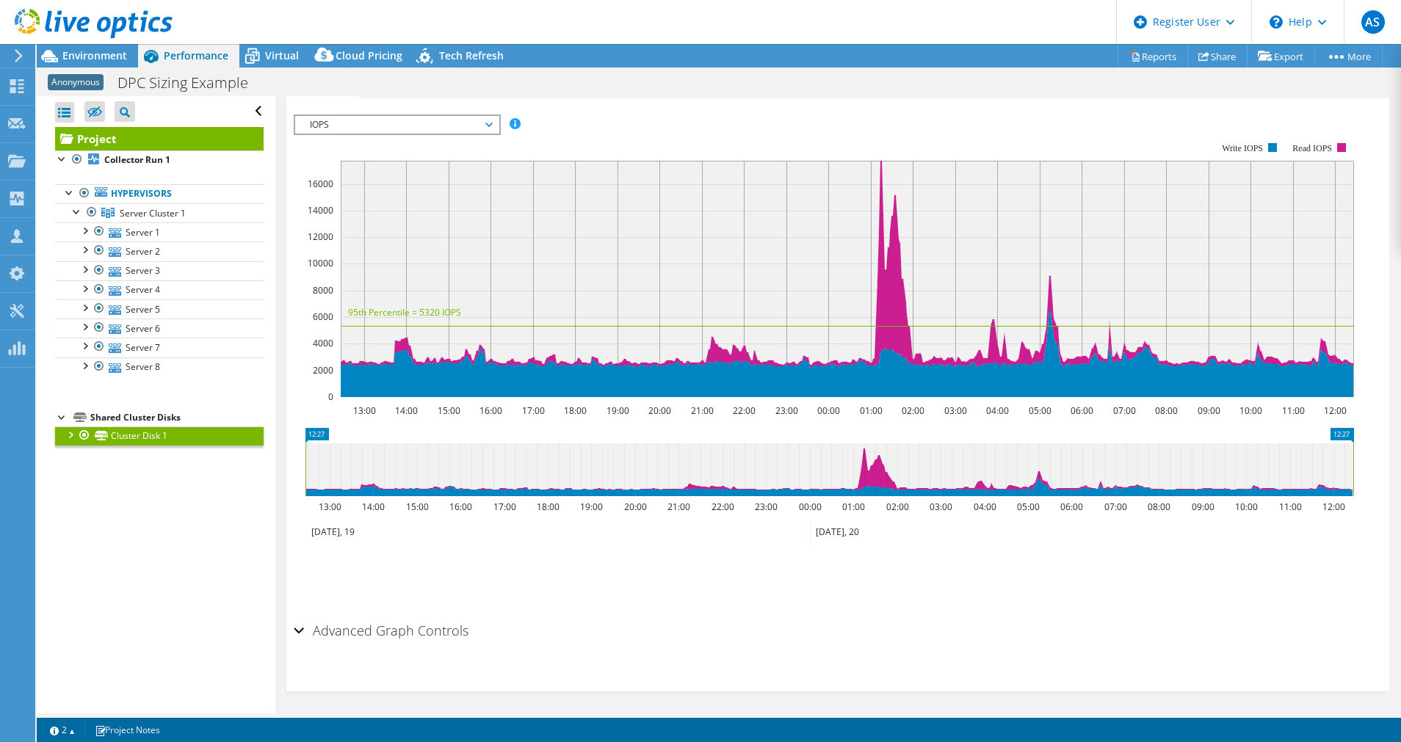
scroll to position [0, 0]
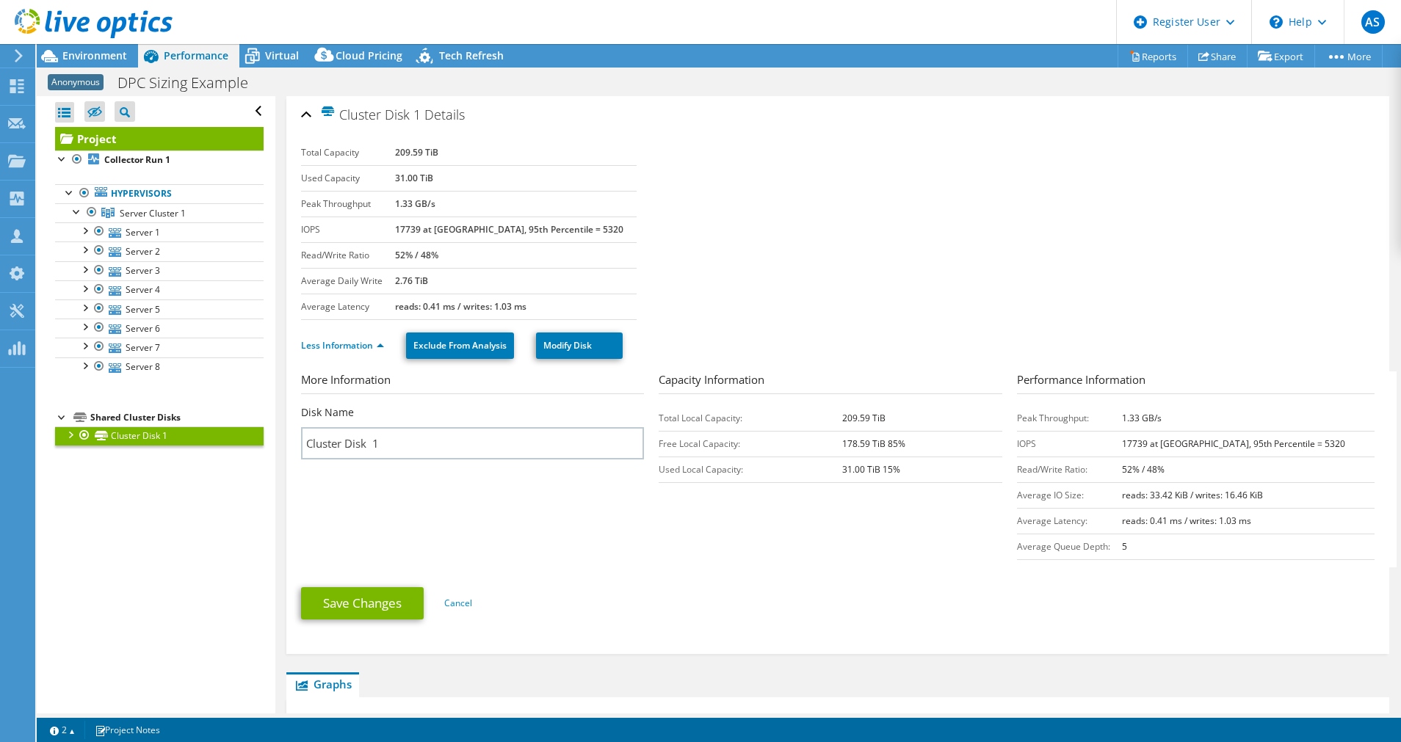
click at [669, 208] on section "Total Capacity 209.59 TiB Used Capacity 31.00 TiB Peak Throughput 1.33 GB/s IOP…" at bounding box center [837, 230] width 1073 height 180
click at [629, 189] on td "31.00 TiB" at bounding box center [516, 178] width 242 height 26
click at [752, 520] on section "More Information Disk Name Cluster Disk 1 Capacity Information Total Local Capa…" at bounding box center [841, 469] width 1081 height 196
click at [78, 426] on div at bounding box center [84, 435] width 15 height 18
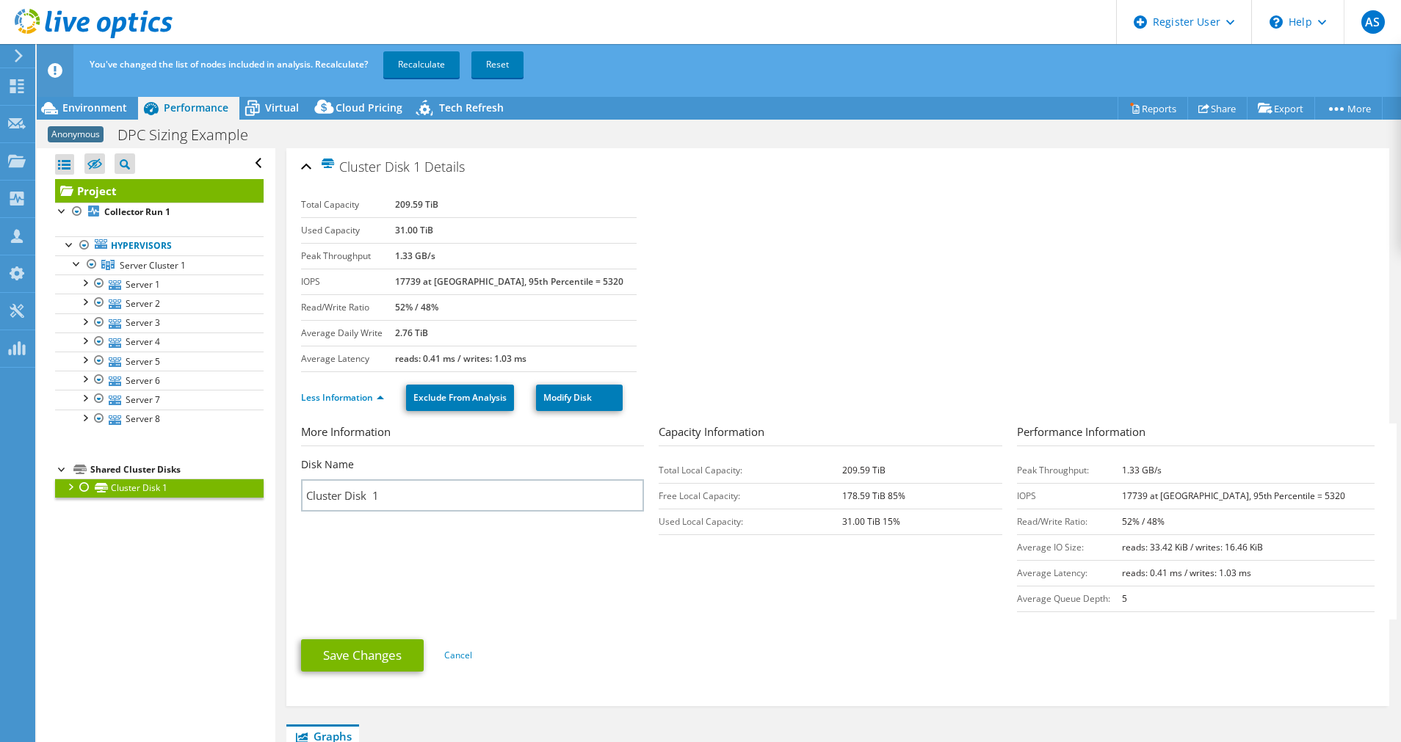
click at [66, 487] on div at bounding box center [69, 486] width 15 height 15
click at [190, 505] on link "Disk 2 | Server 1" at bounding box center [159, 507] width 208 height 19
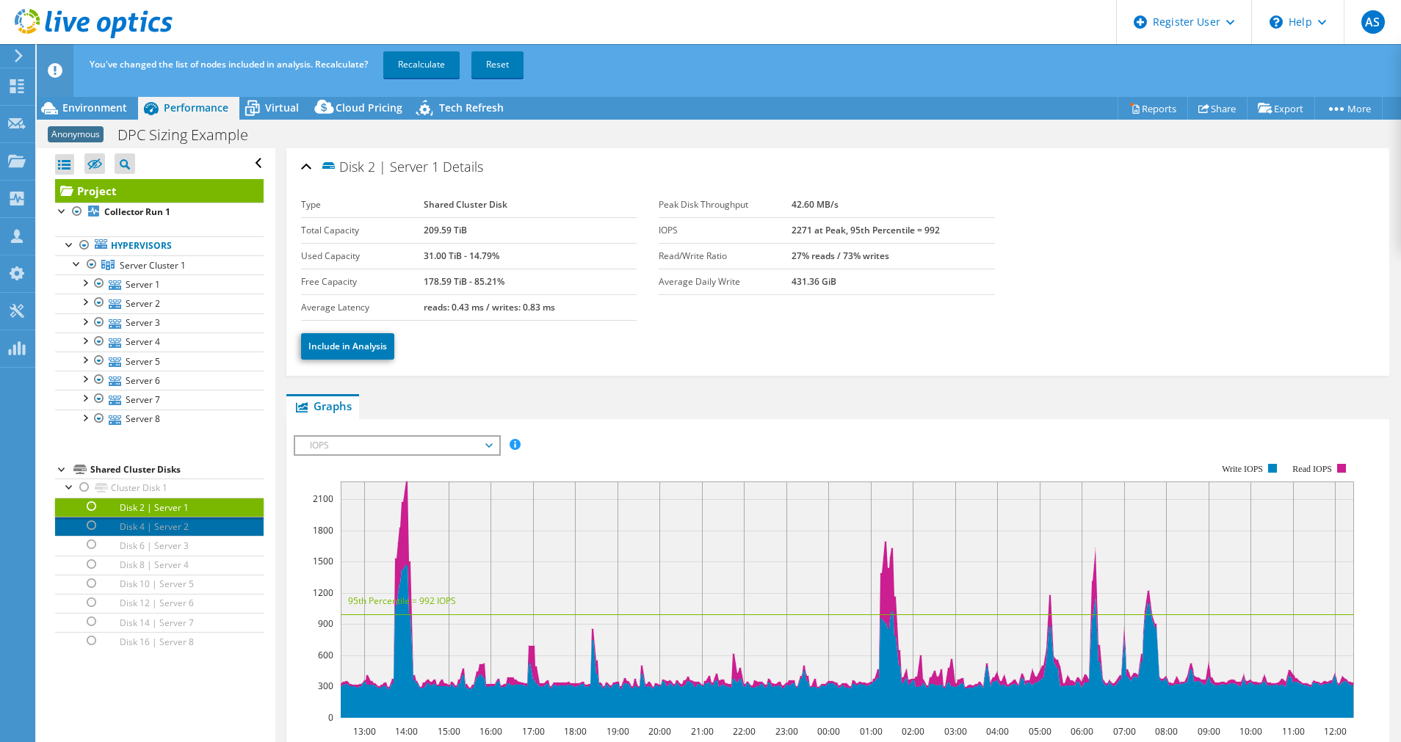
click at [163, 526] on link "Disk 4 | Server 2" at bounding box center [159, 526] width 208 height 19
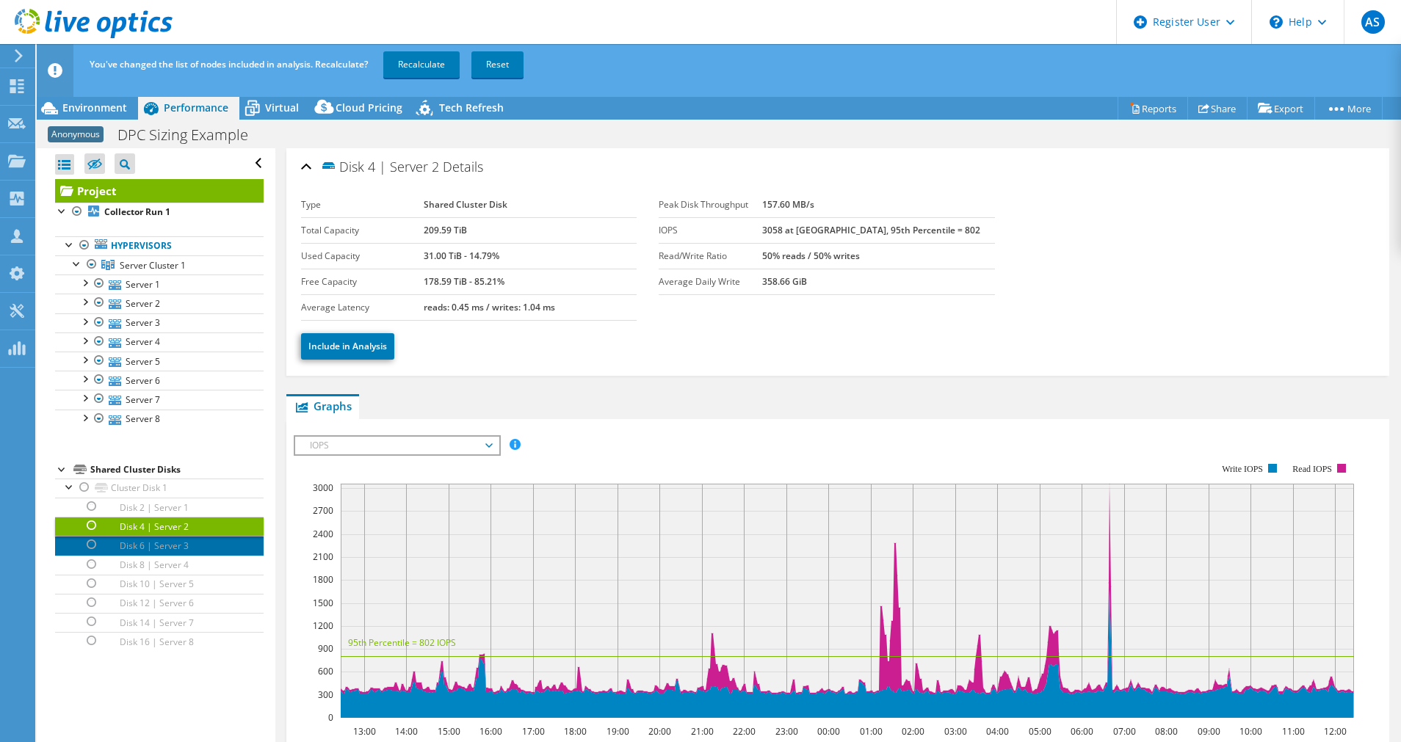
click at [166, 540] on link "Disk 6 | Server 3" at bounding box center [159, 545] width 208 height 19
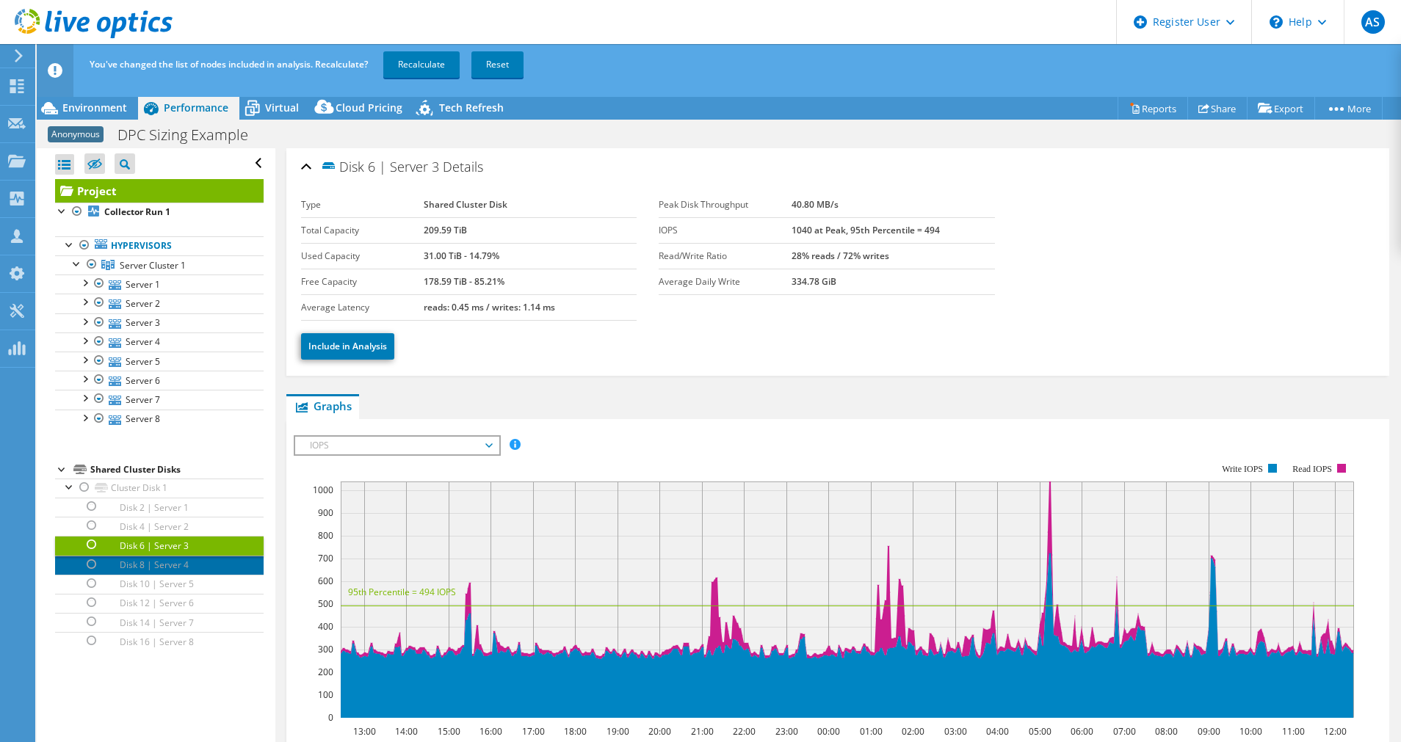
click at [170, 560] on link "Disk 8 | Server 4" at bounding box center [159, 565] width 208 height 19
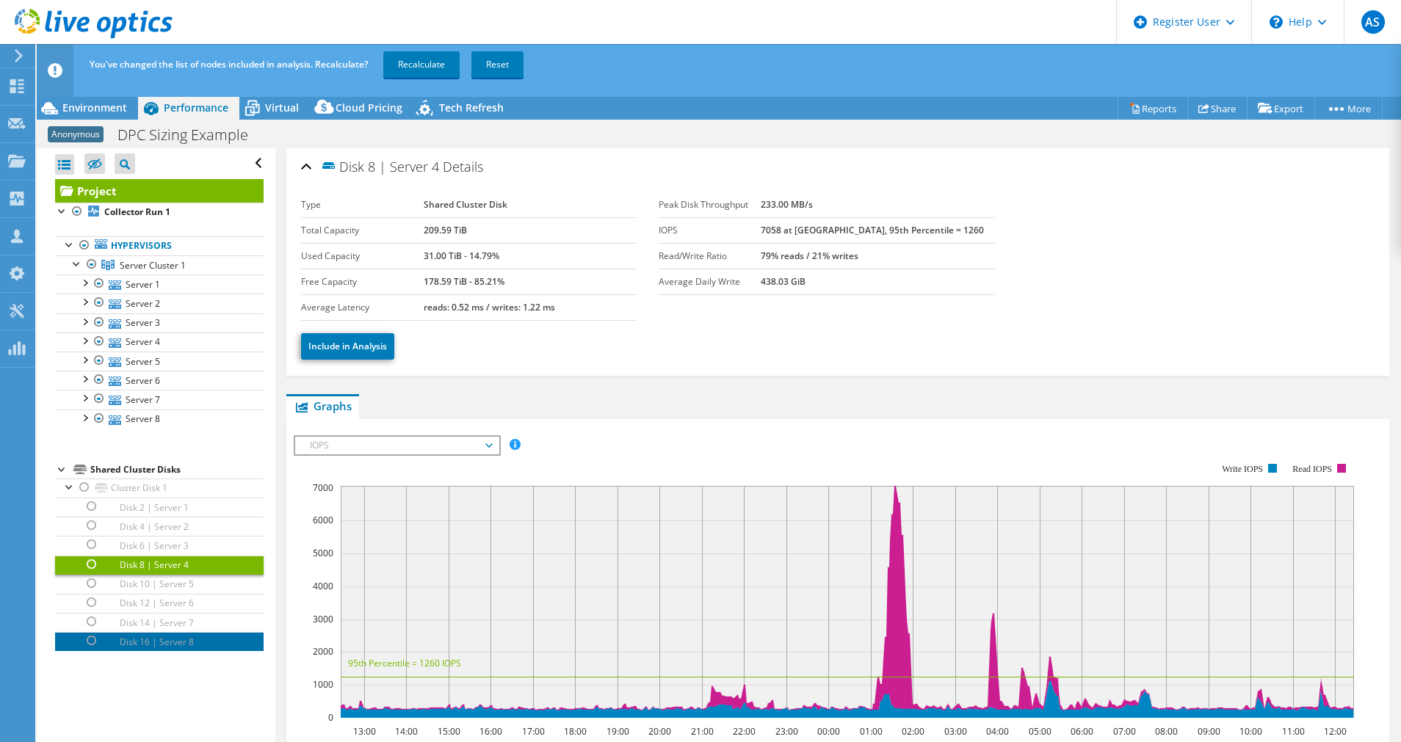
click at [178, 639] on link "Disk 16 | Server 8" at bounding box center [159, 641] width 208 height 19
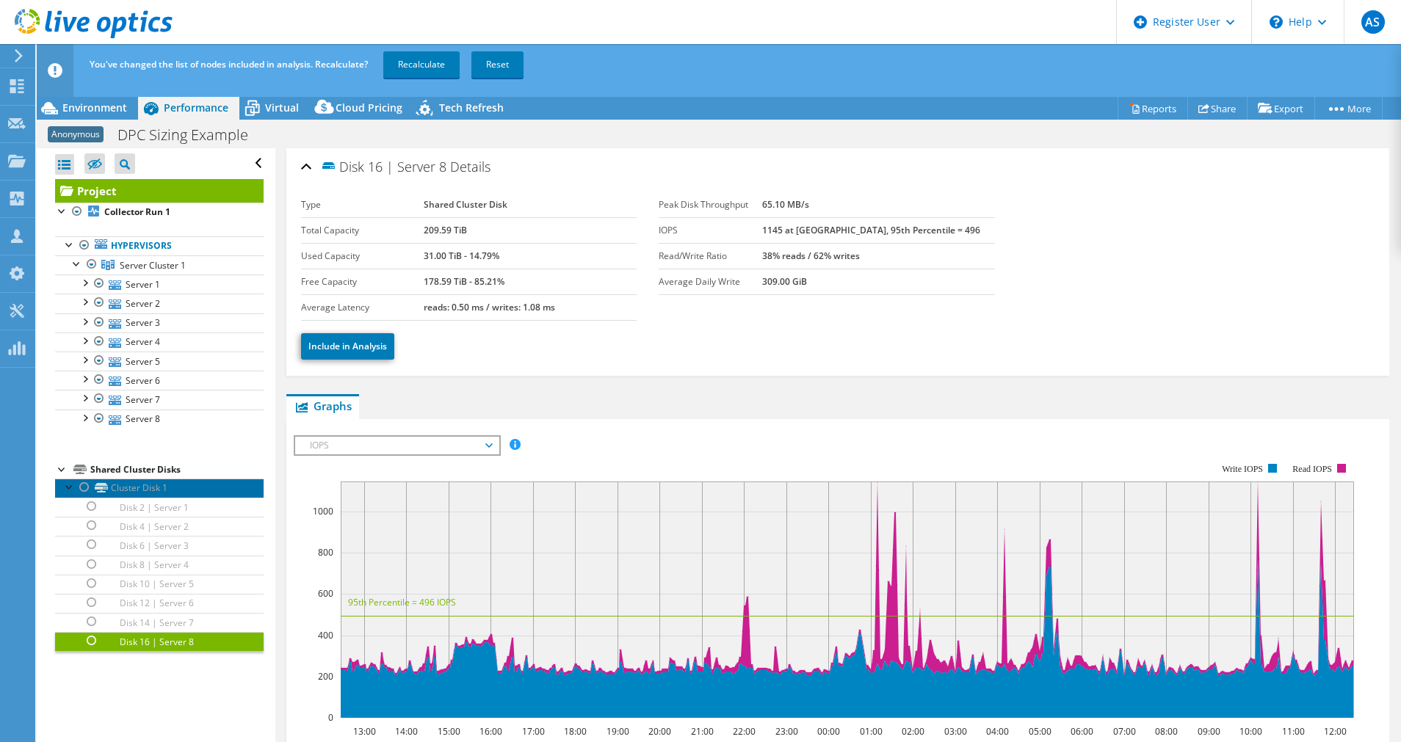
click at [149, 487] on link "Cluster Disk 1" at bounding box center [159, 488] width 208 height 19
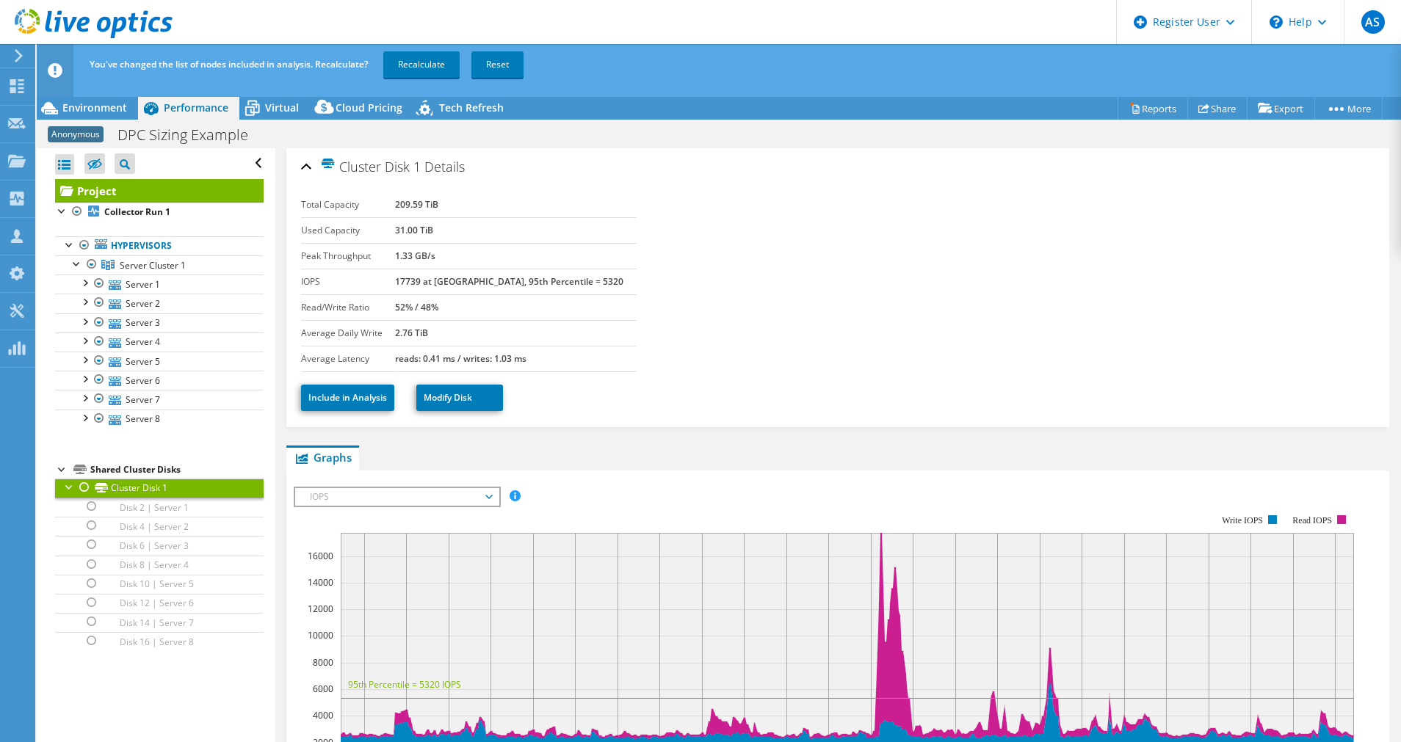
click at [66, 487] on div at bounding box center [69, 486] width 15 height 15
click at [206, 504] on link "Disk 2 | Server 1" at bounding box center [159, 507] width 208 height 19
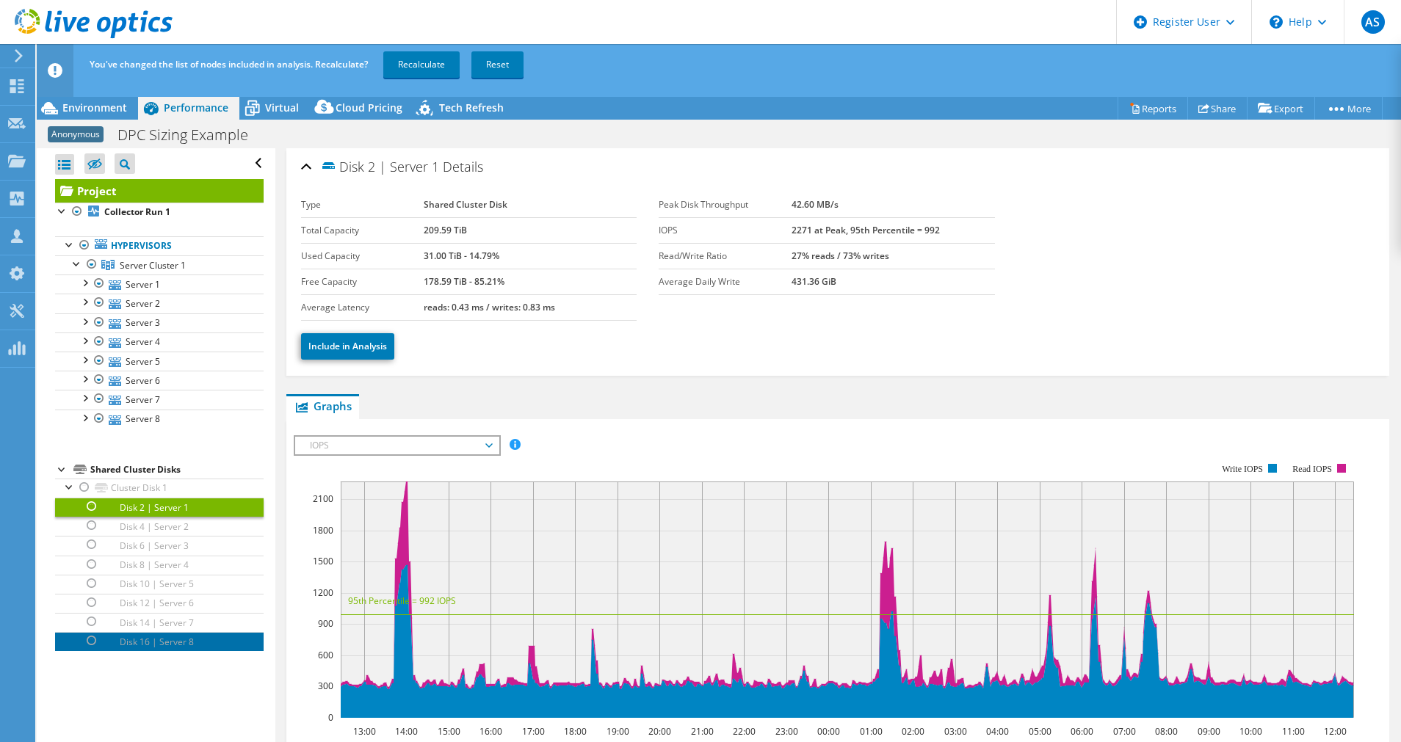
click at [160, 642] on link "Disk 16 | Server 8" at bounding box center [159, 641] width 208 height 19
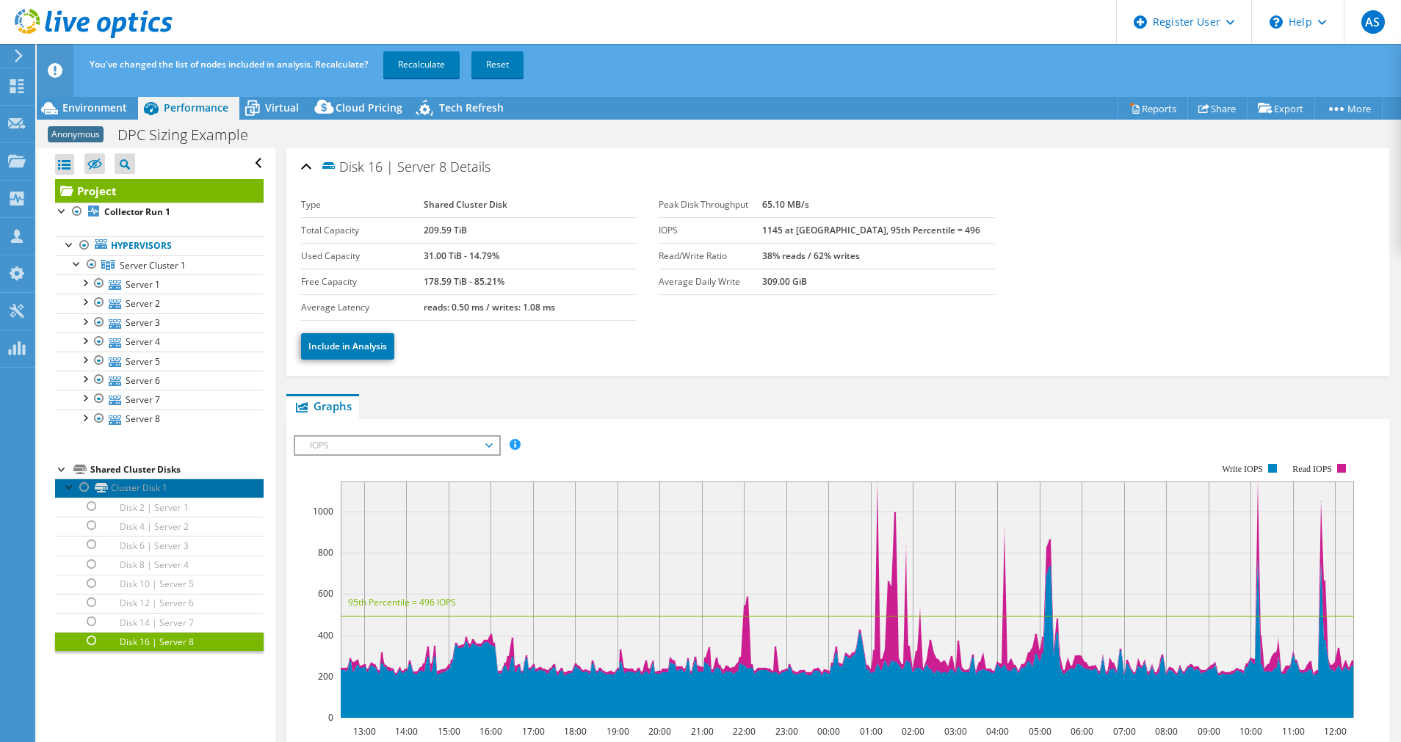
click at [156, 484] on link "Cluster Disk 1" at bounding box center [159, 488] width 208 height 19
